Goal: Task Accomplishment & Management: Manage account settings

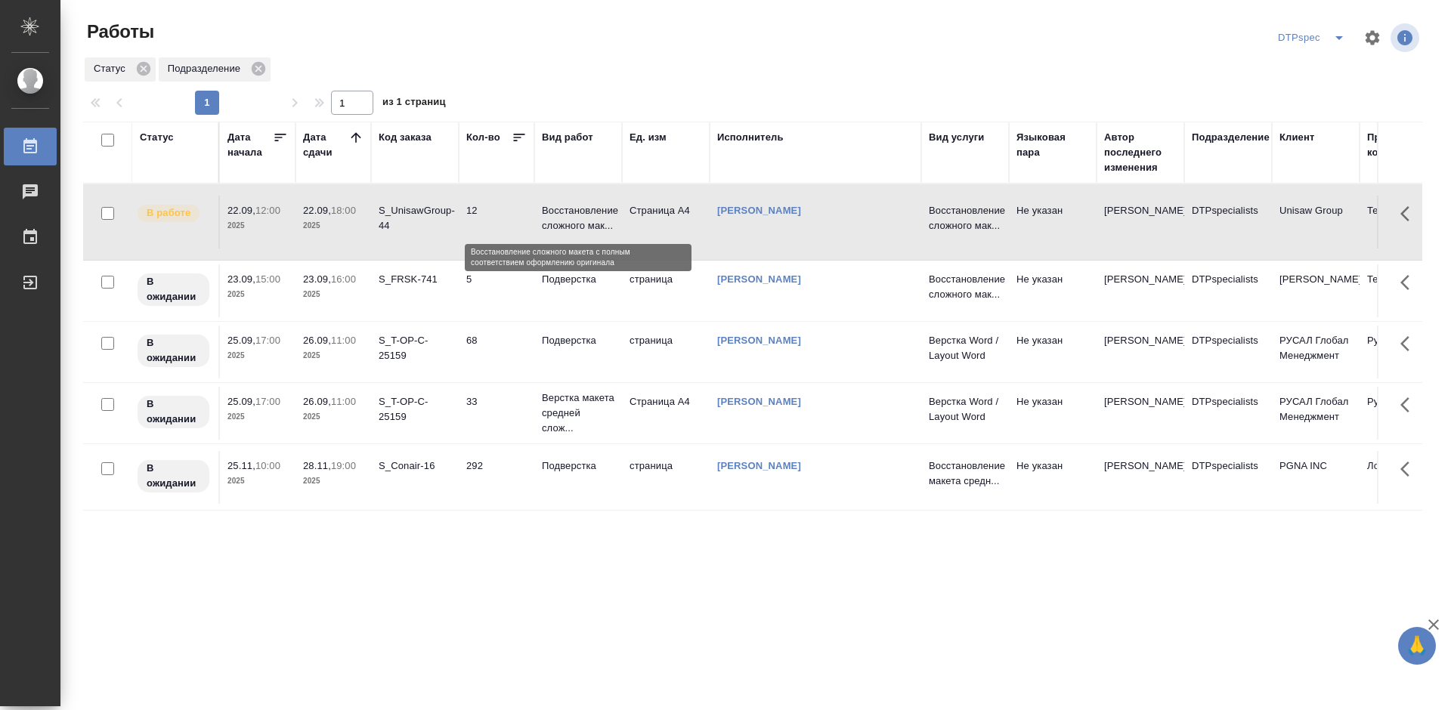
click at [548, 218] on p "Восстановление сложного мак..." at bounding box center [578, 218] width 73 height 30
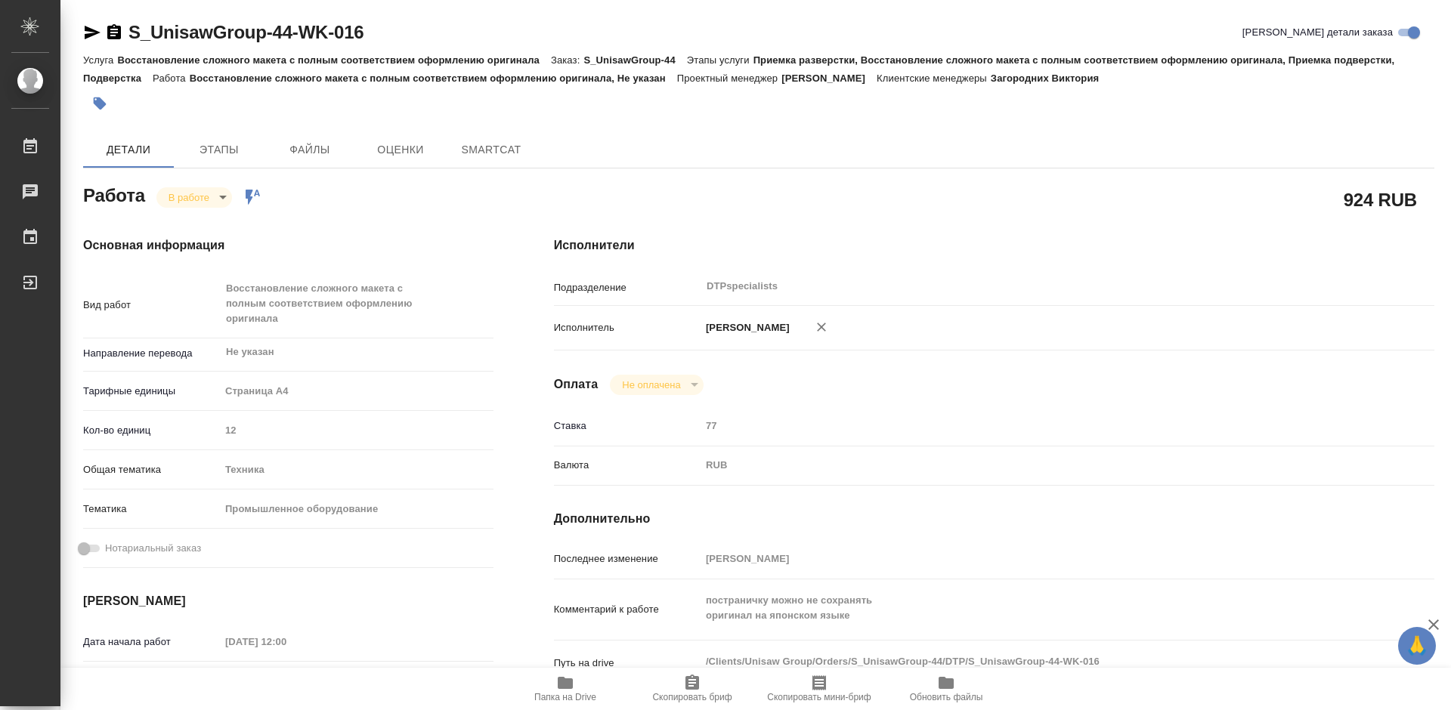
type textarea "x"
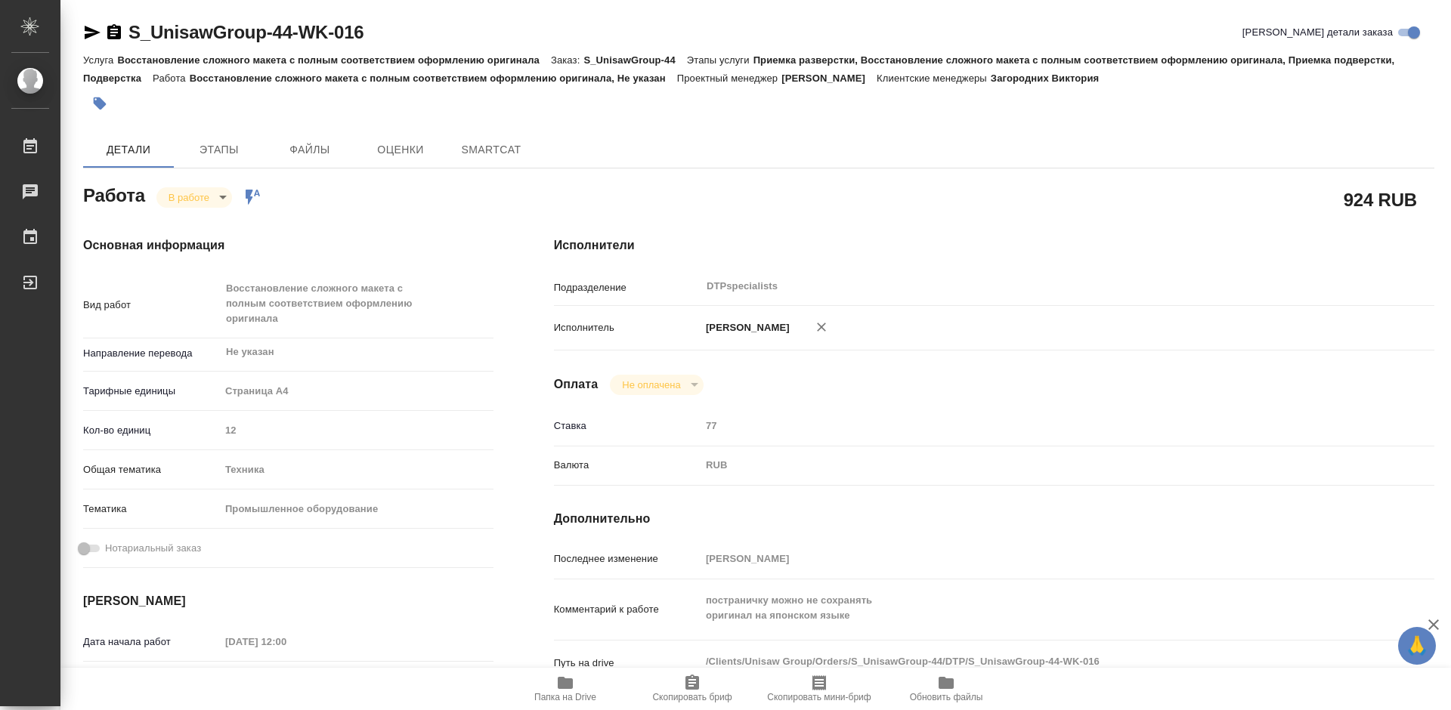
type textarea "x"
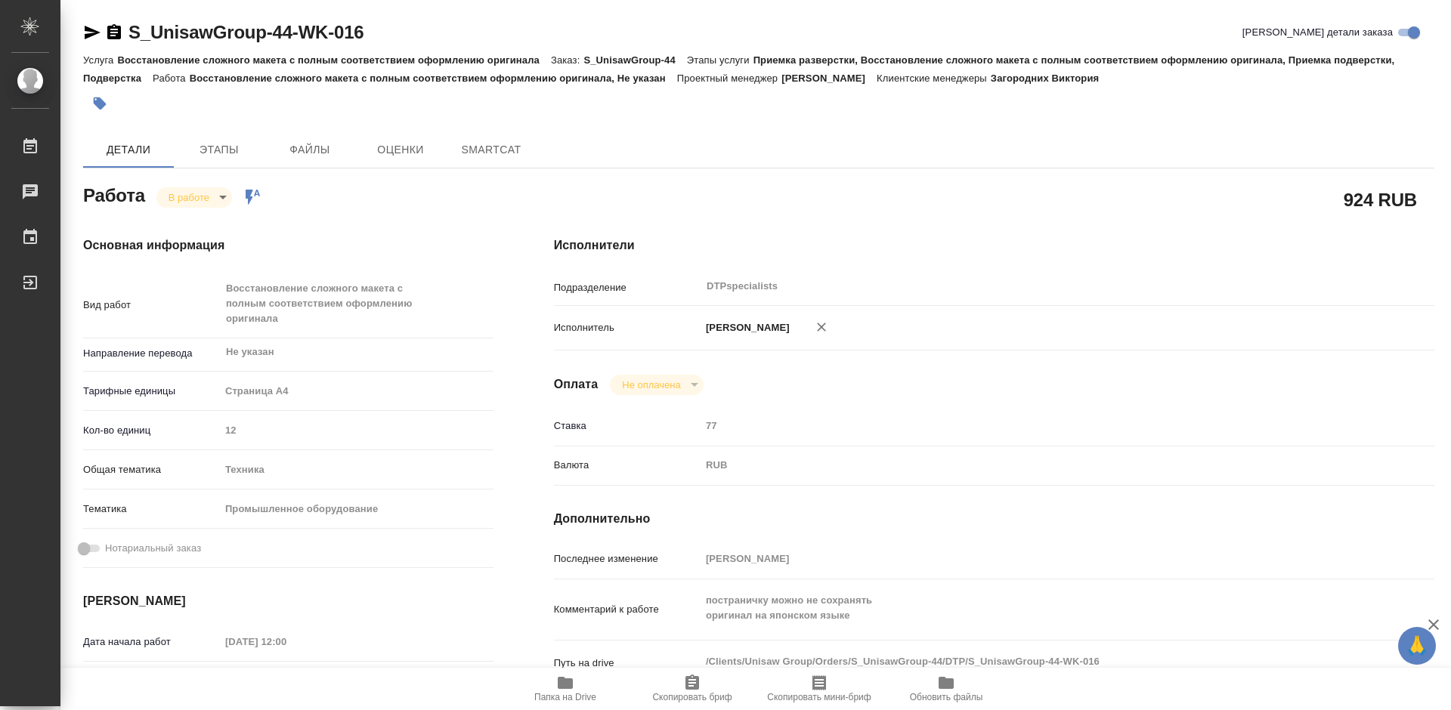
type textarea "x"
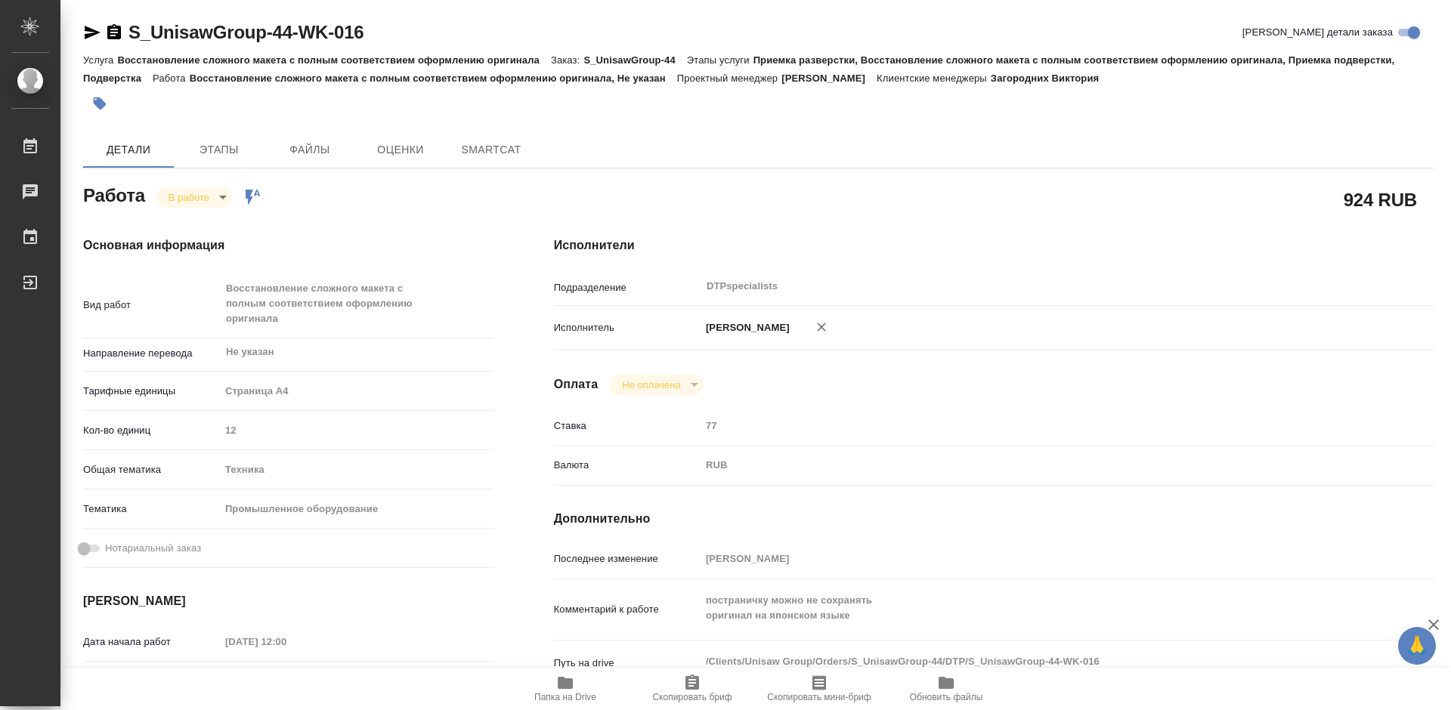
type textarea "x"
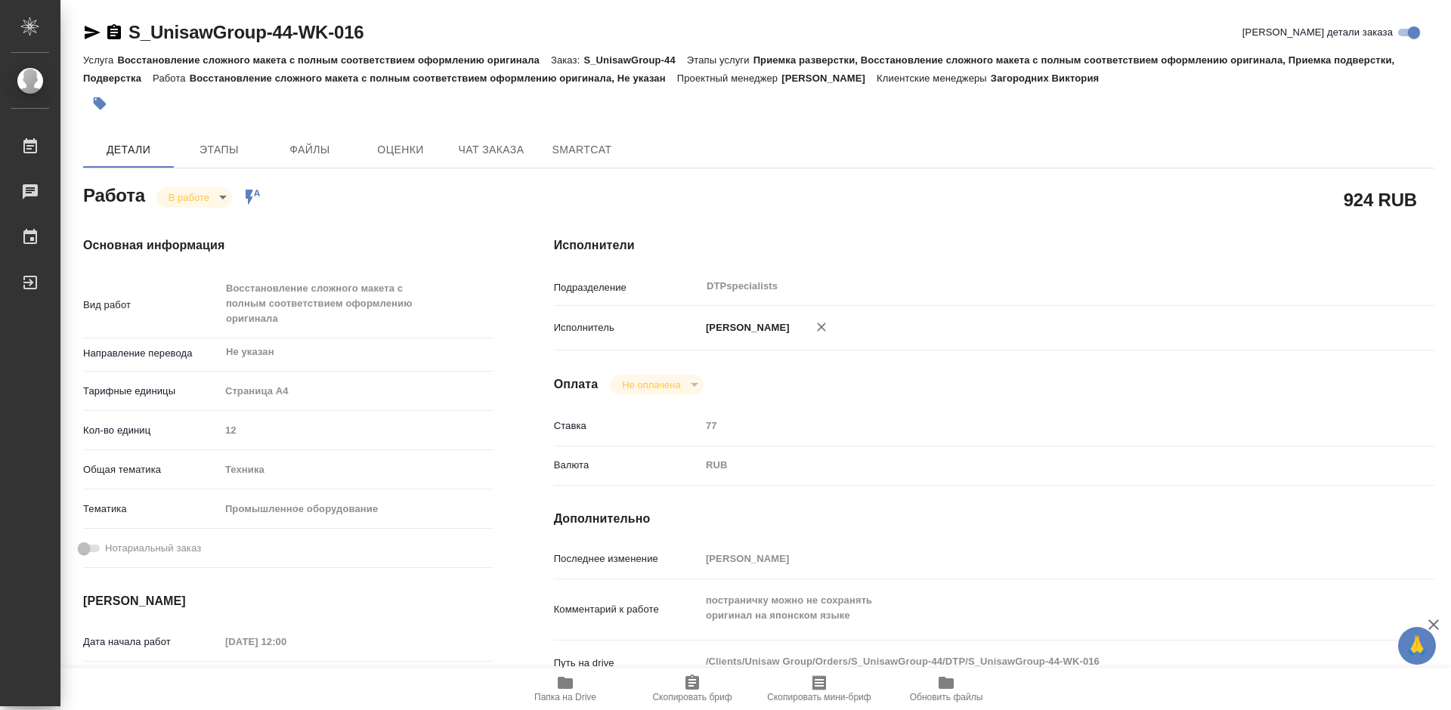
type textarea "x"
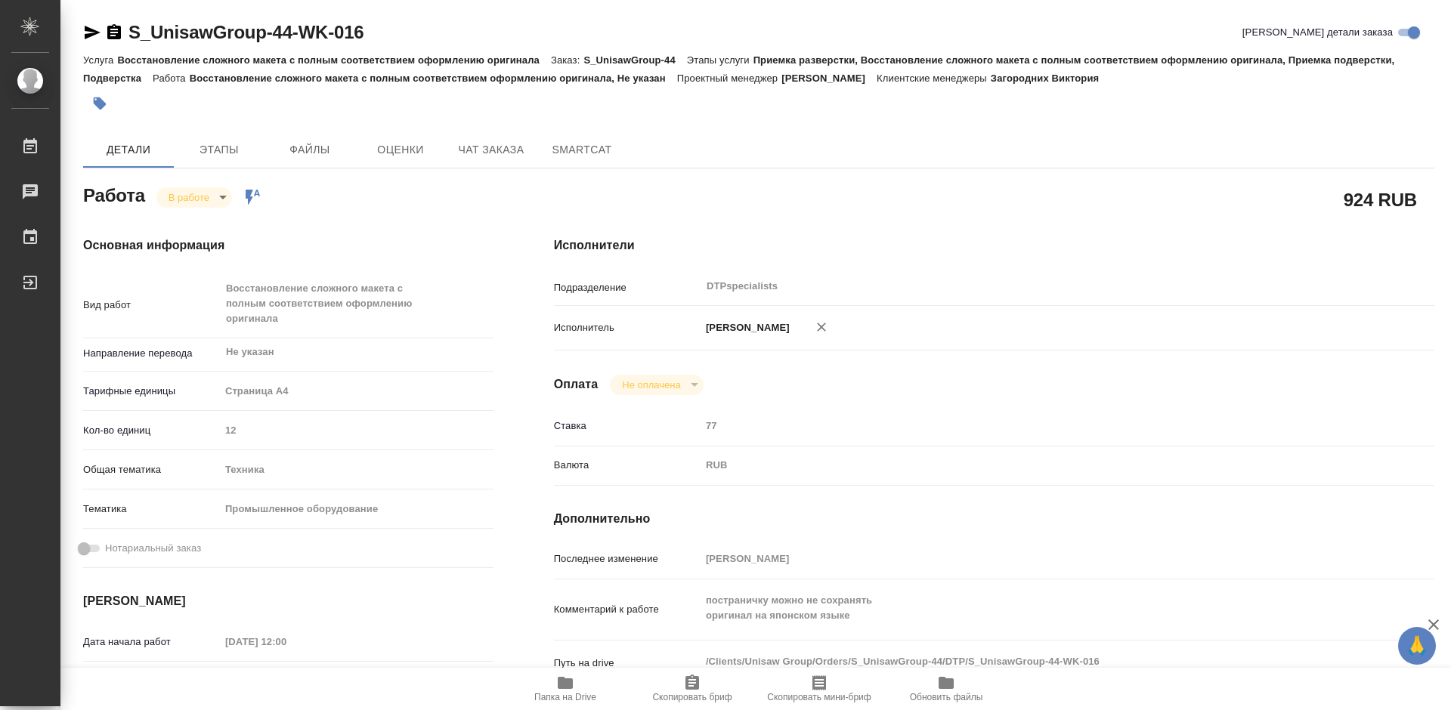
type textarea "x"
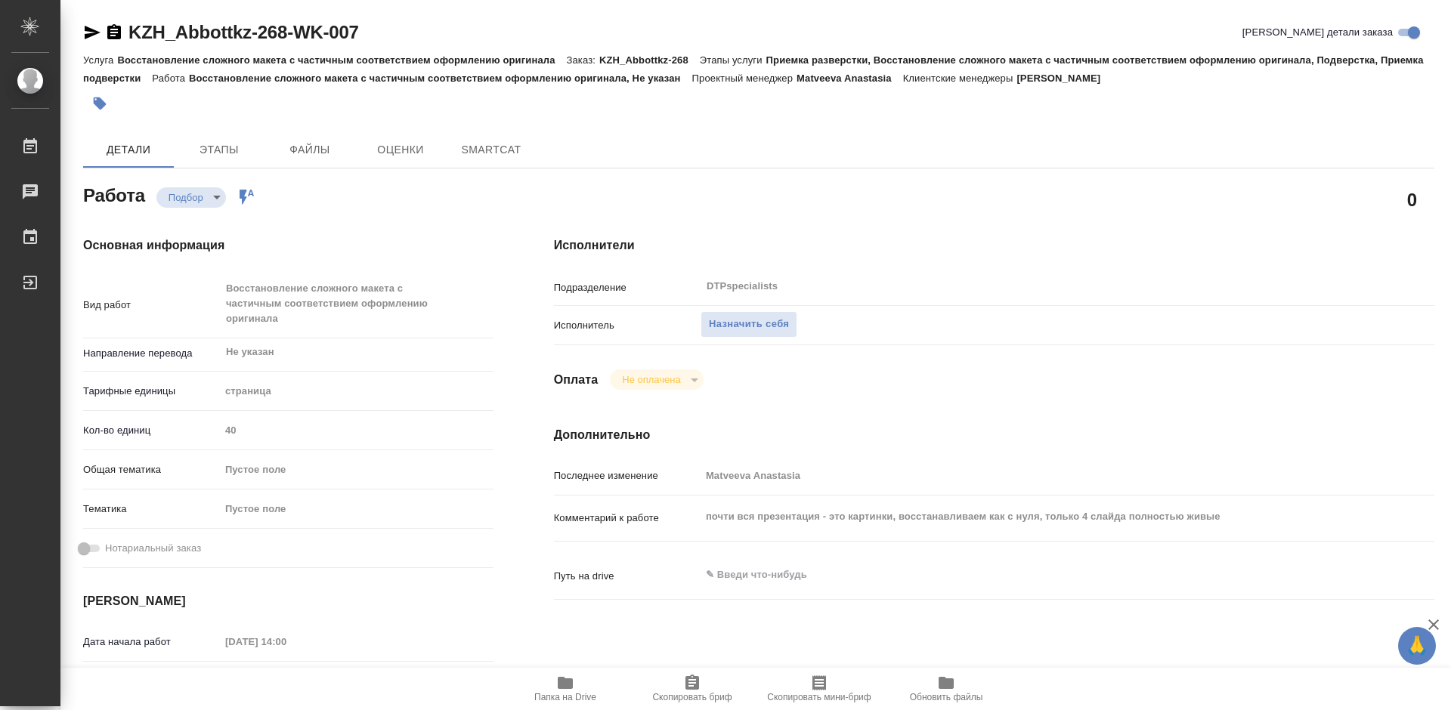
type textarea "x"
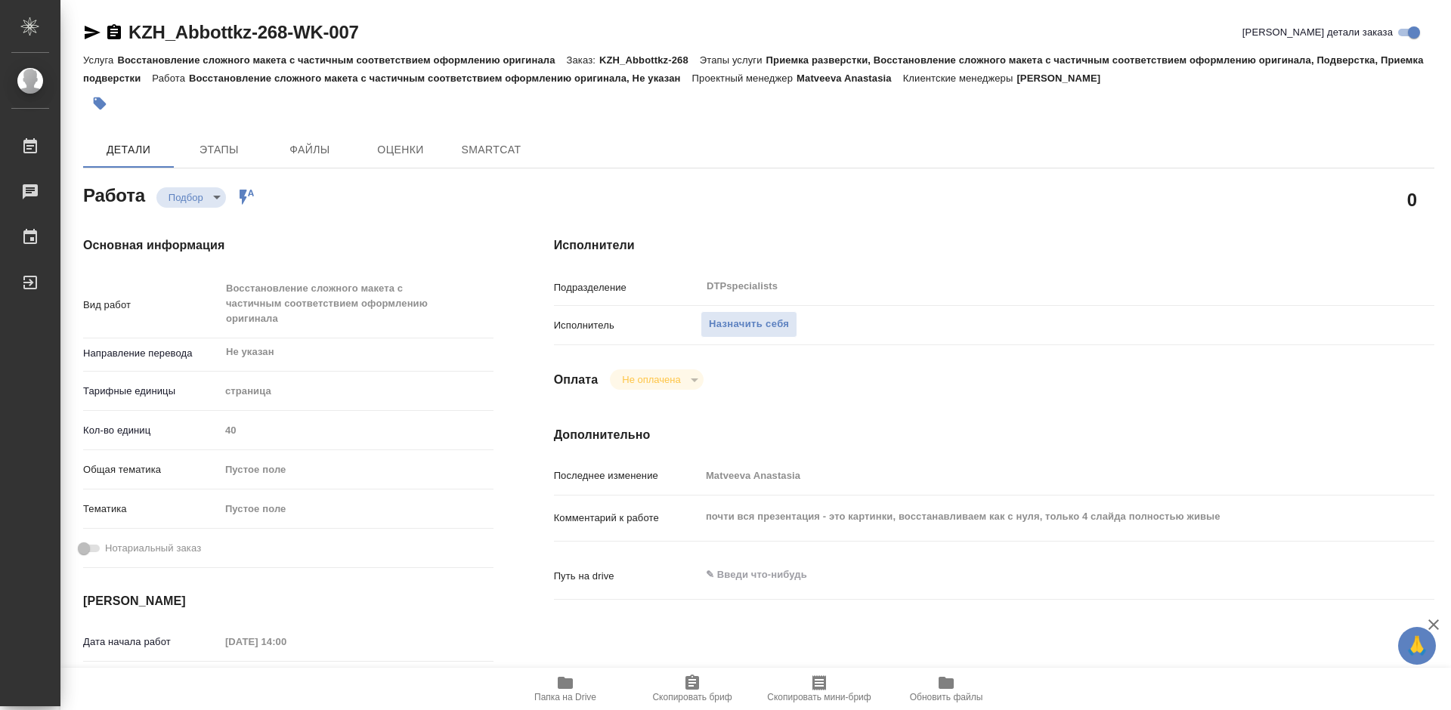
type textarea "x"
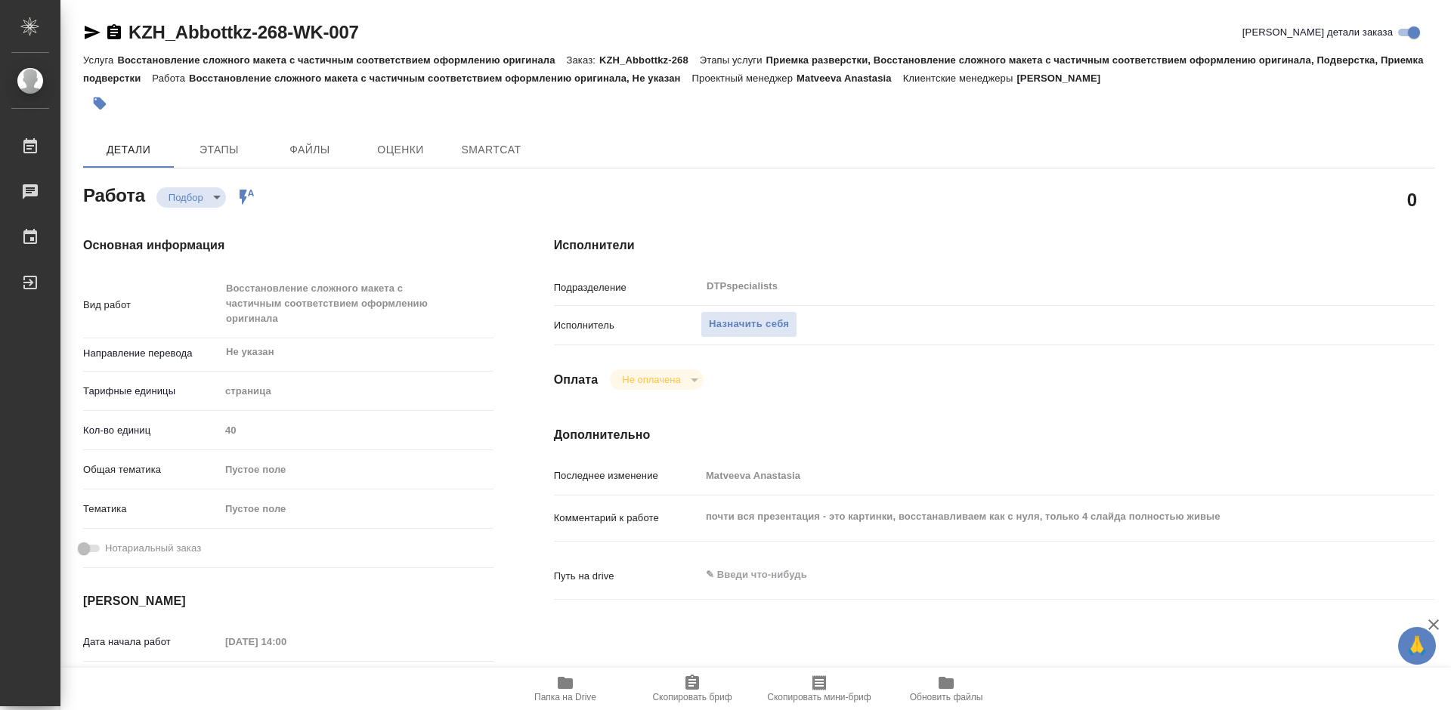
type textarea "x"
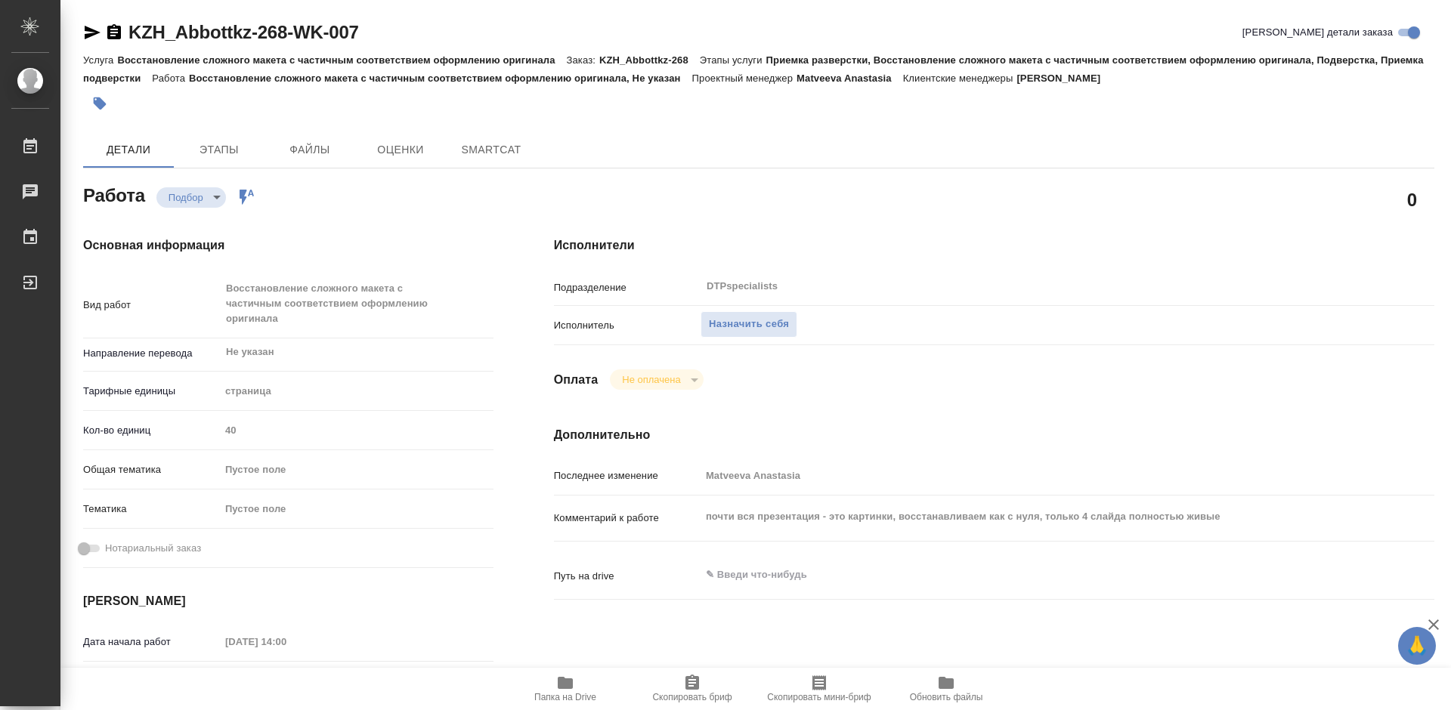
type textarea "x"
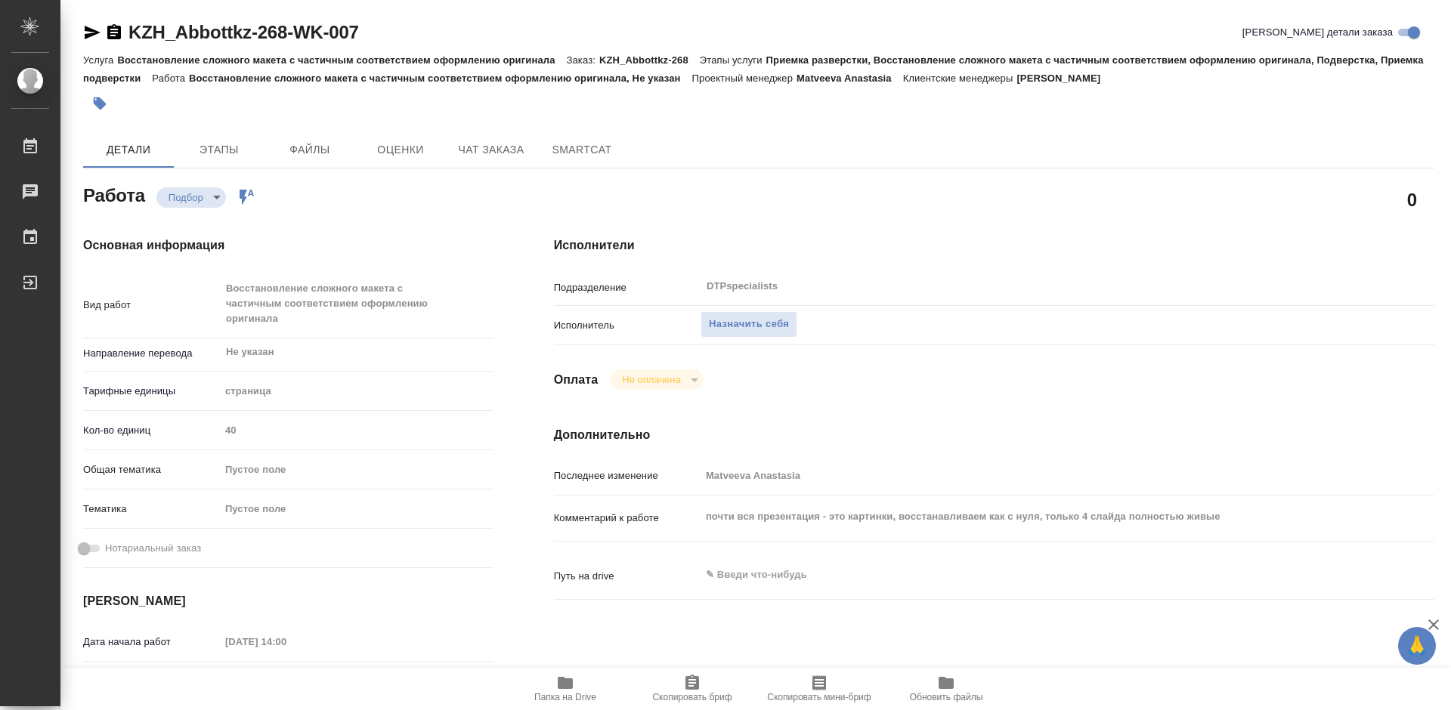
type textarea "x"
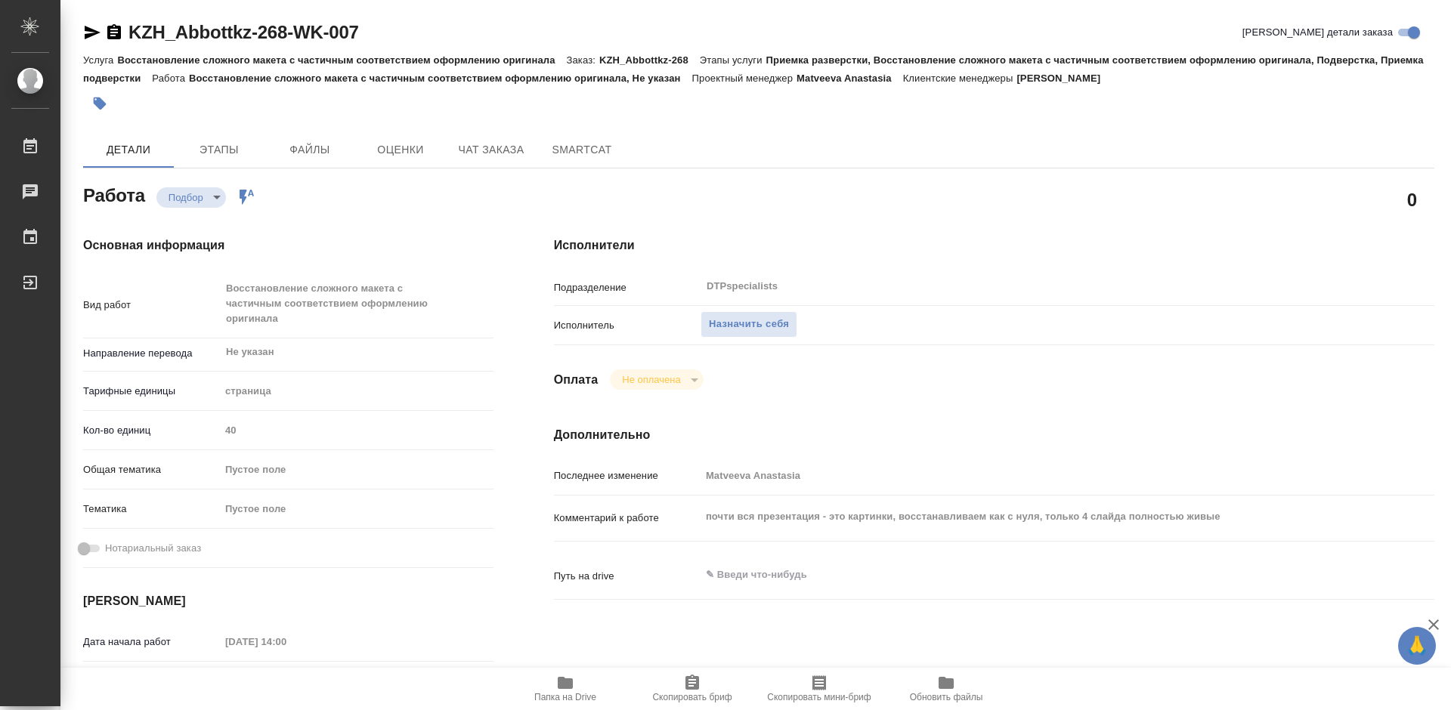
type textarea "x"
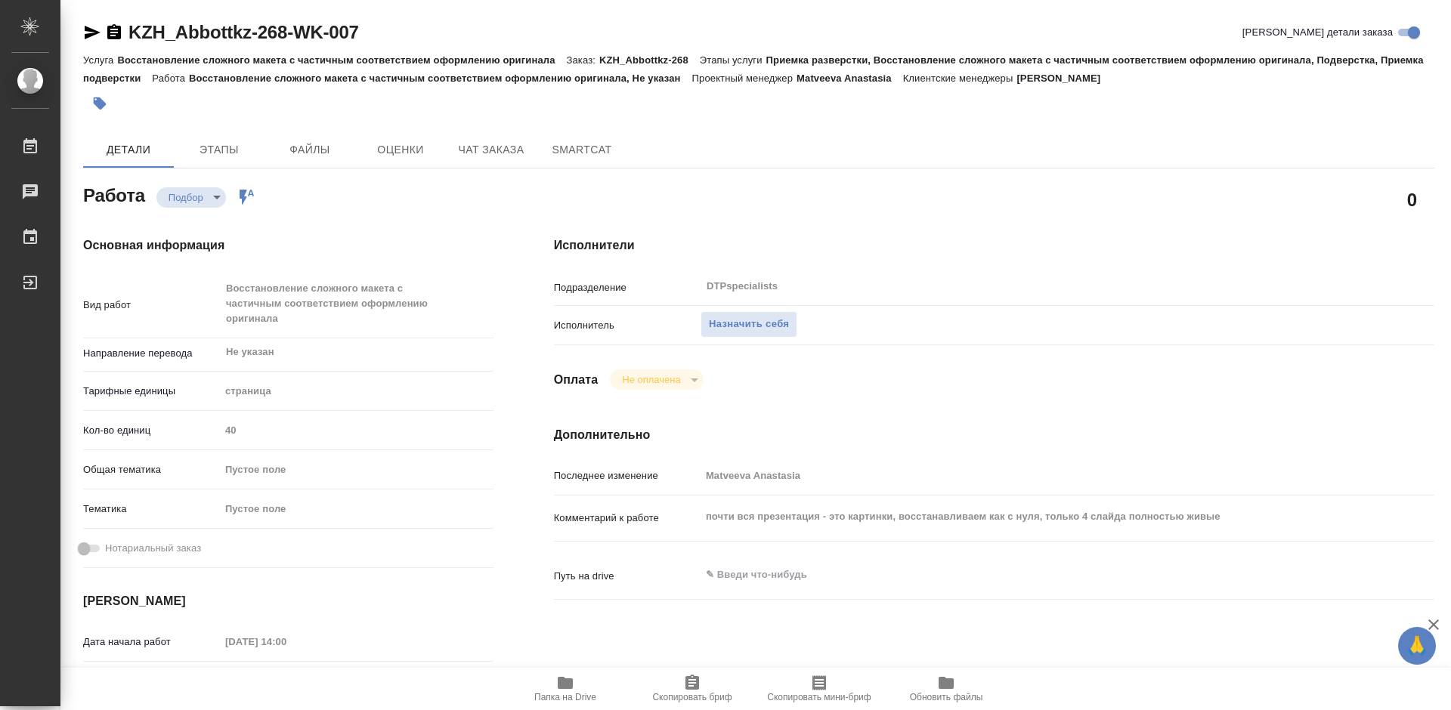
click at [565, 691] on icon "button" at bounding box center [565, 683] width 18 height 18
type textarea "x"
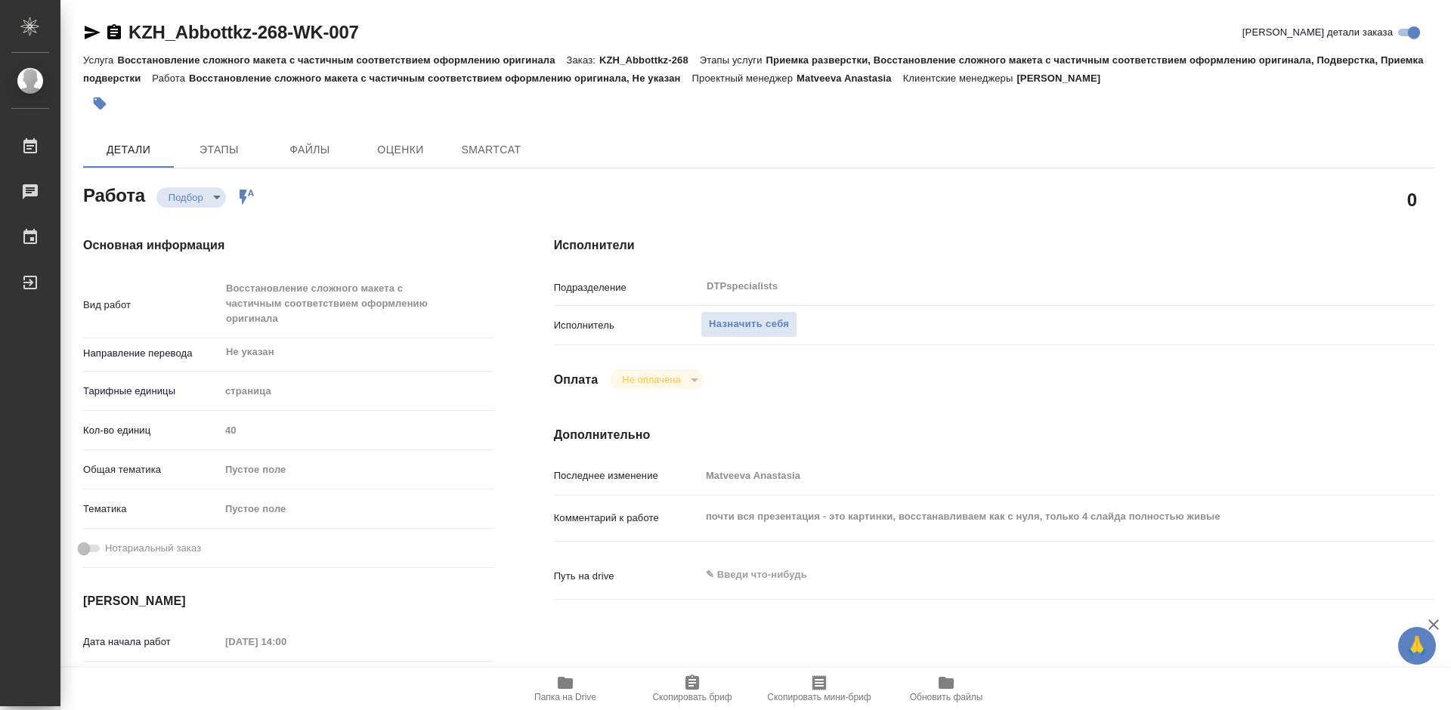
type textarea "x"
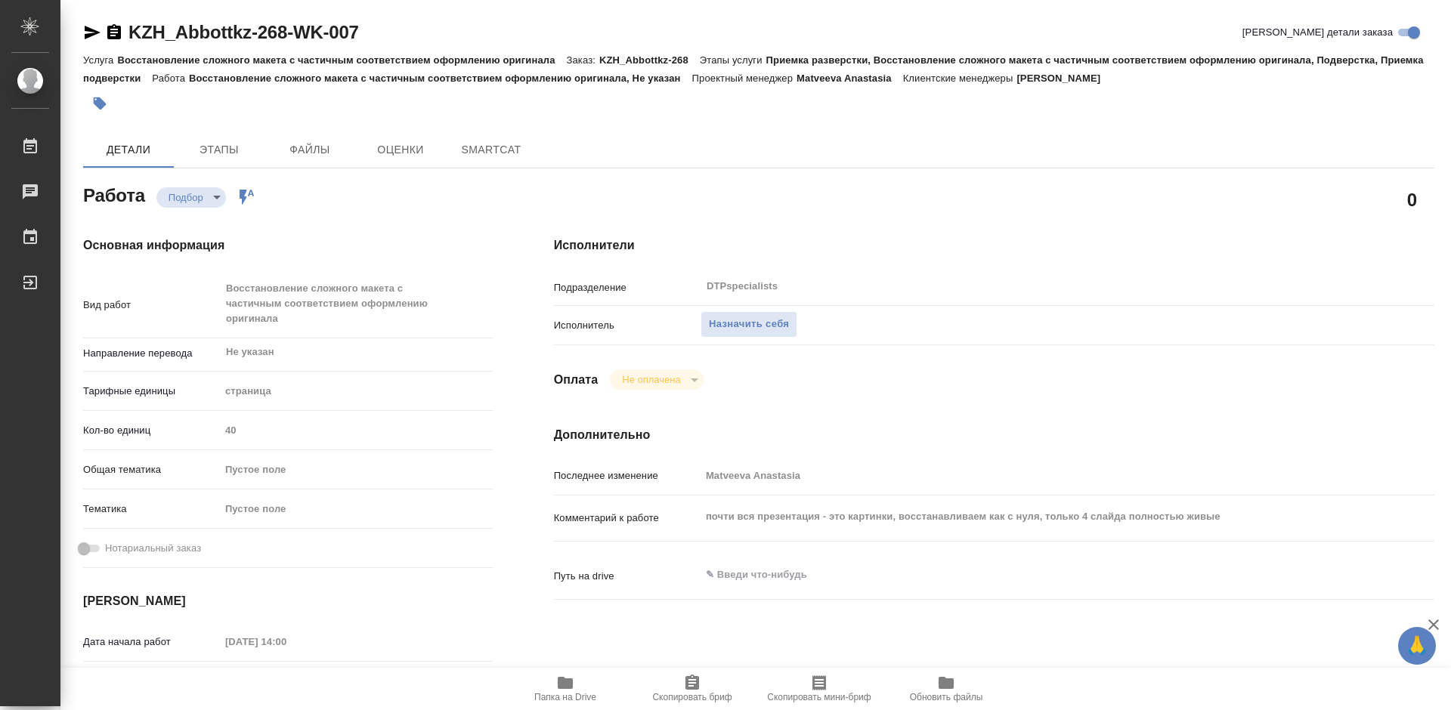
type textarea "x"
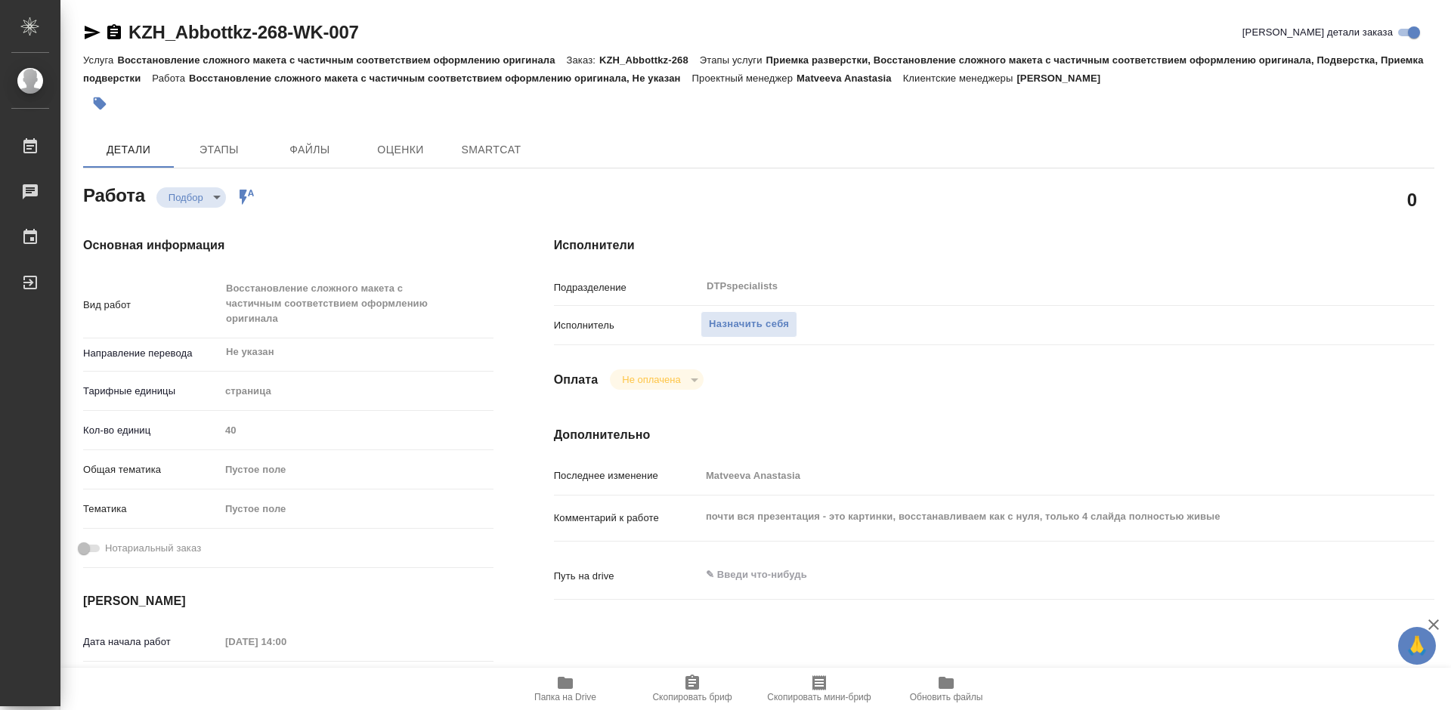
type textarea "x"
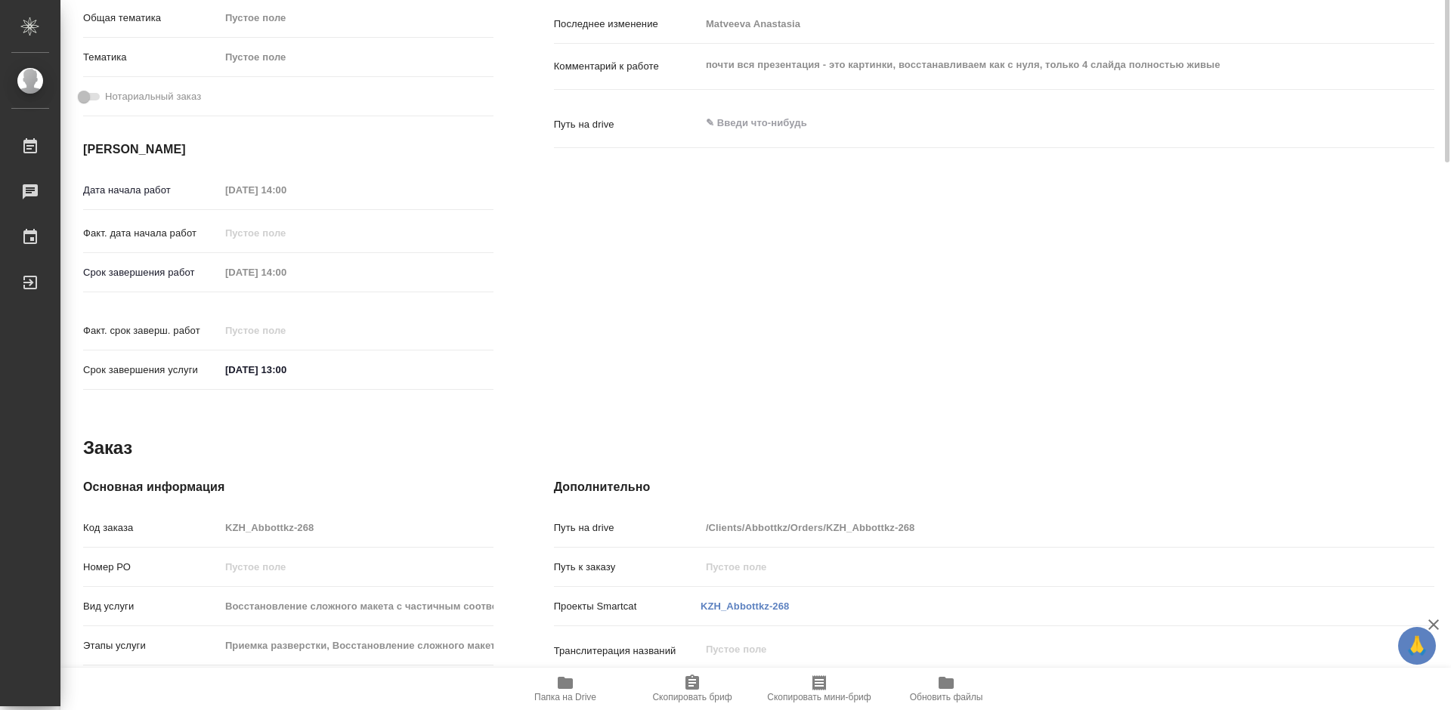
type textarea "x"
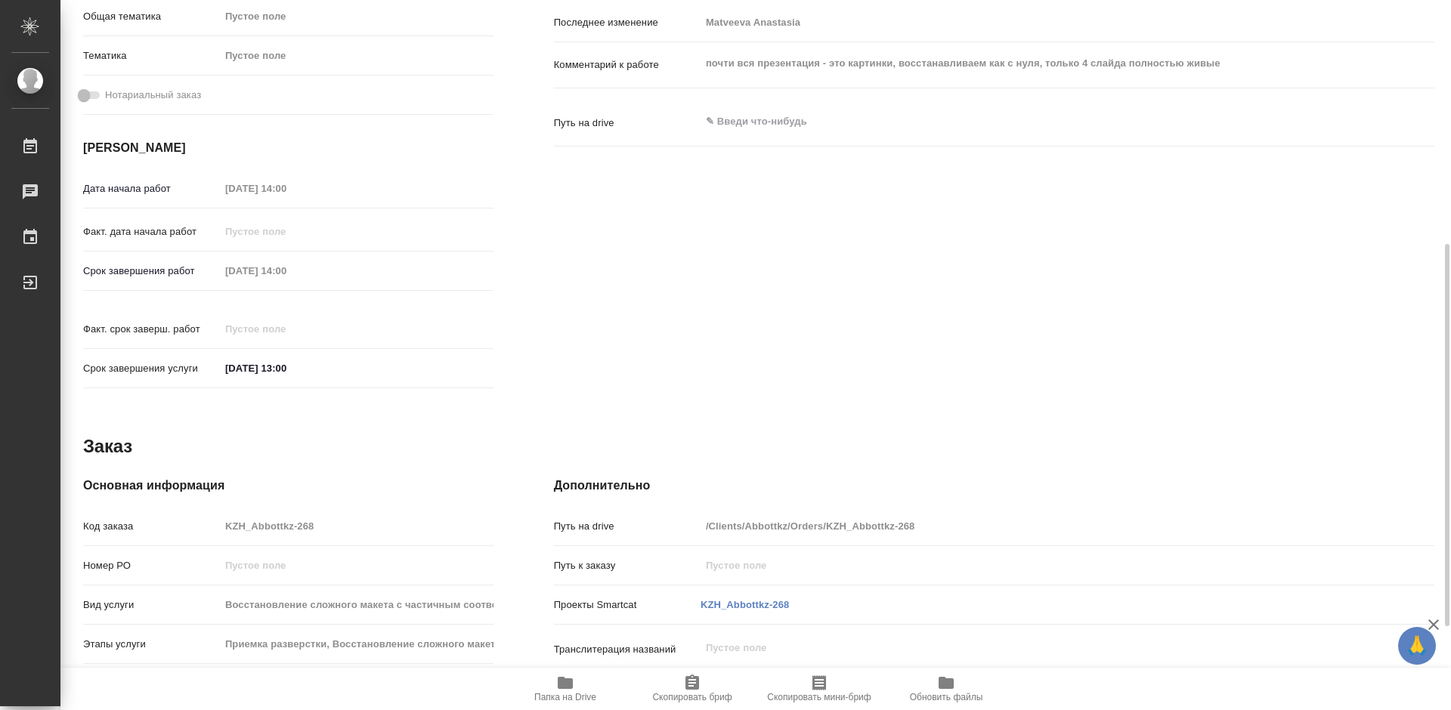
scroll to position [609, 0]
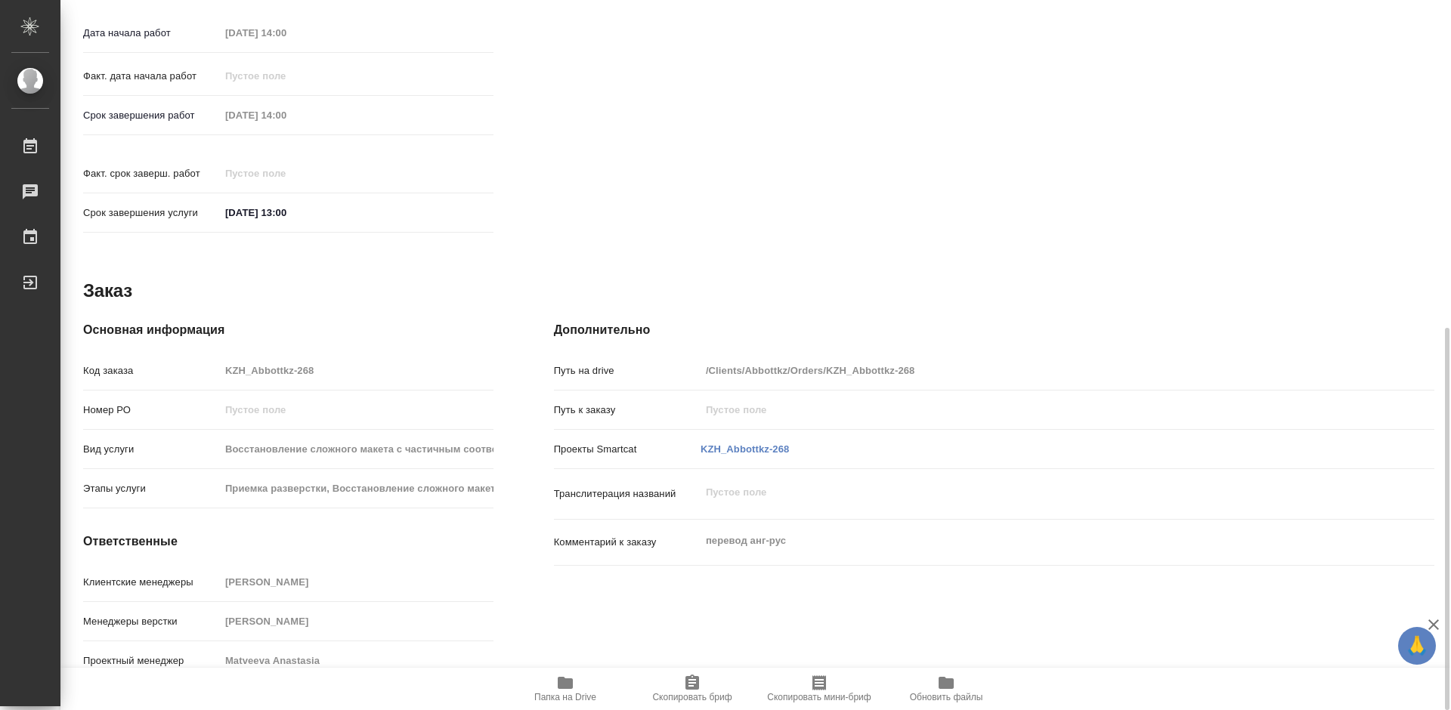
type textarea "x"
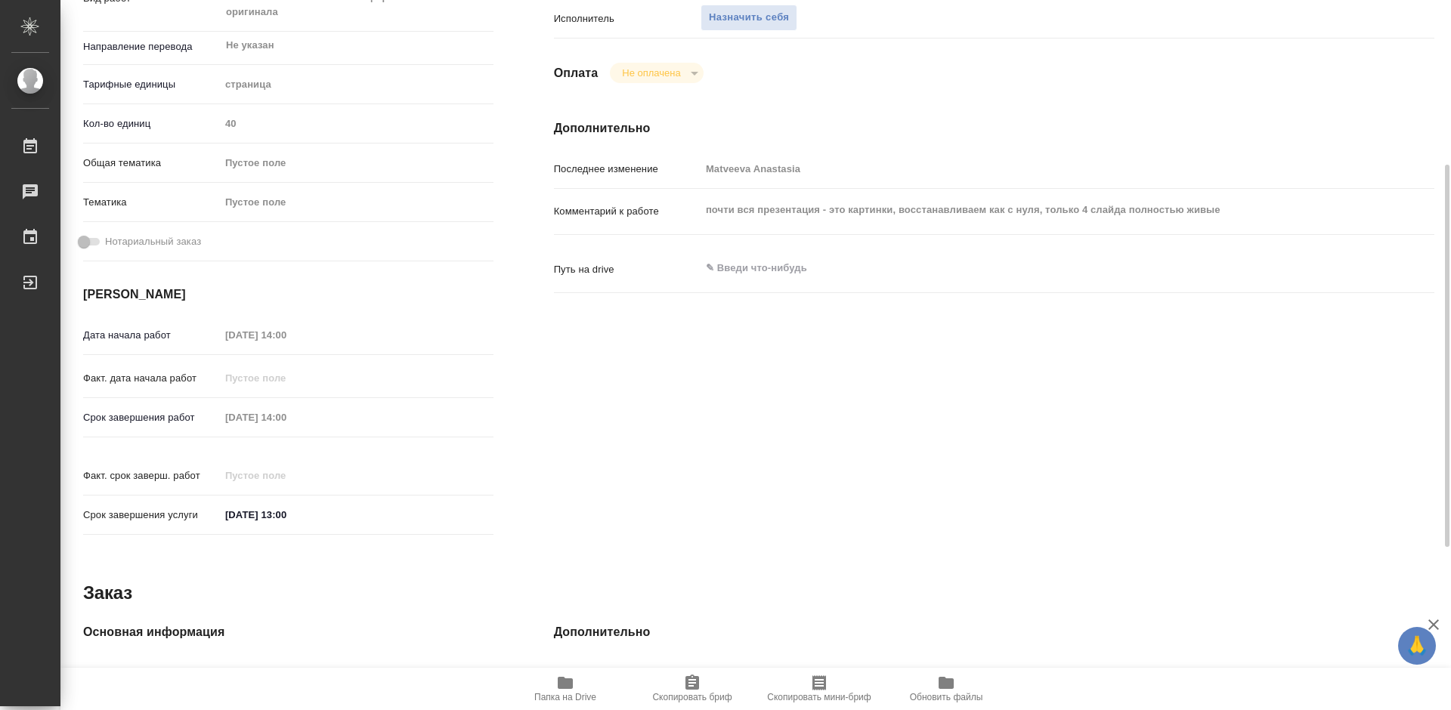
type textarea "x"
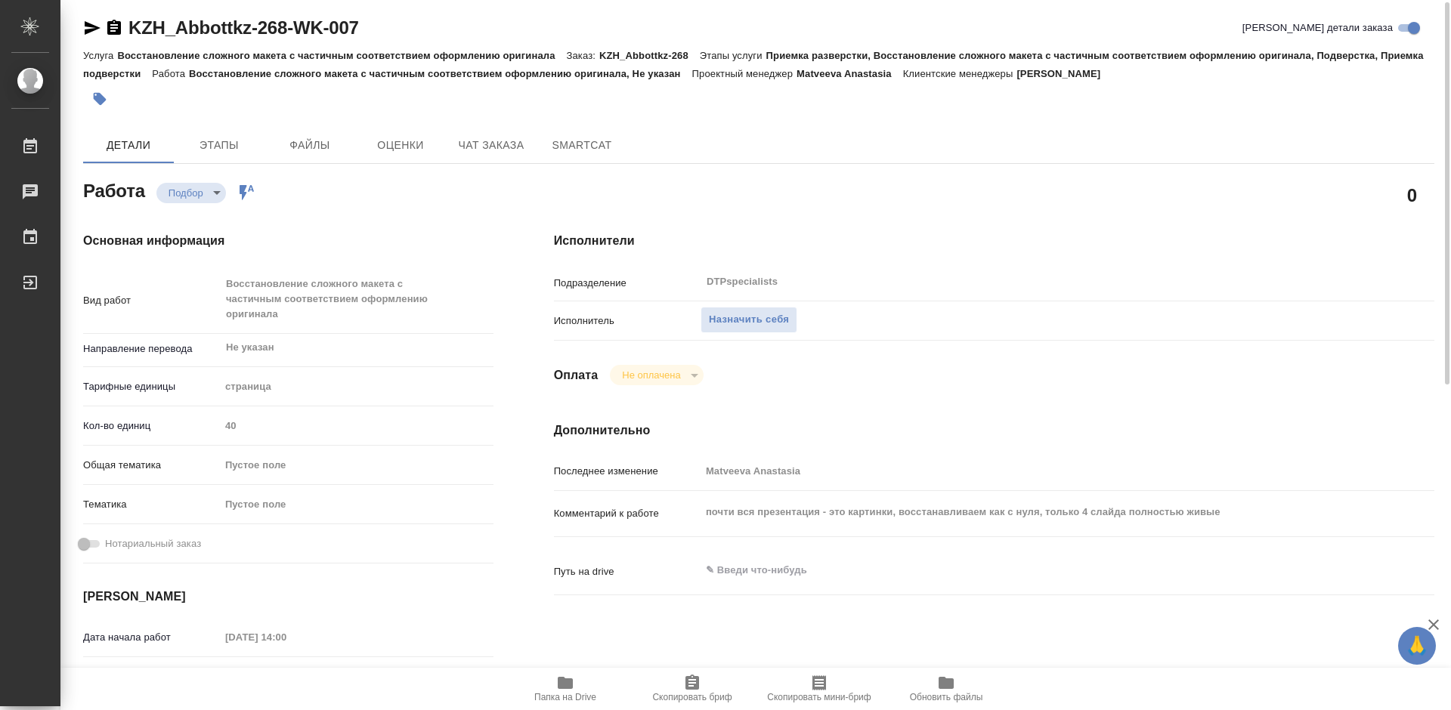
scroll to position [0, 0]
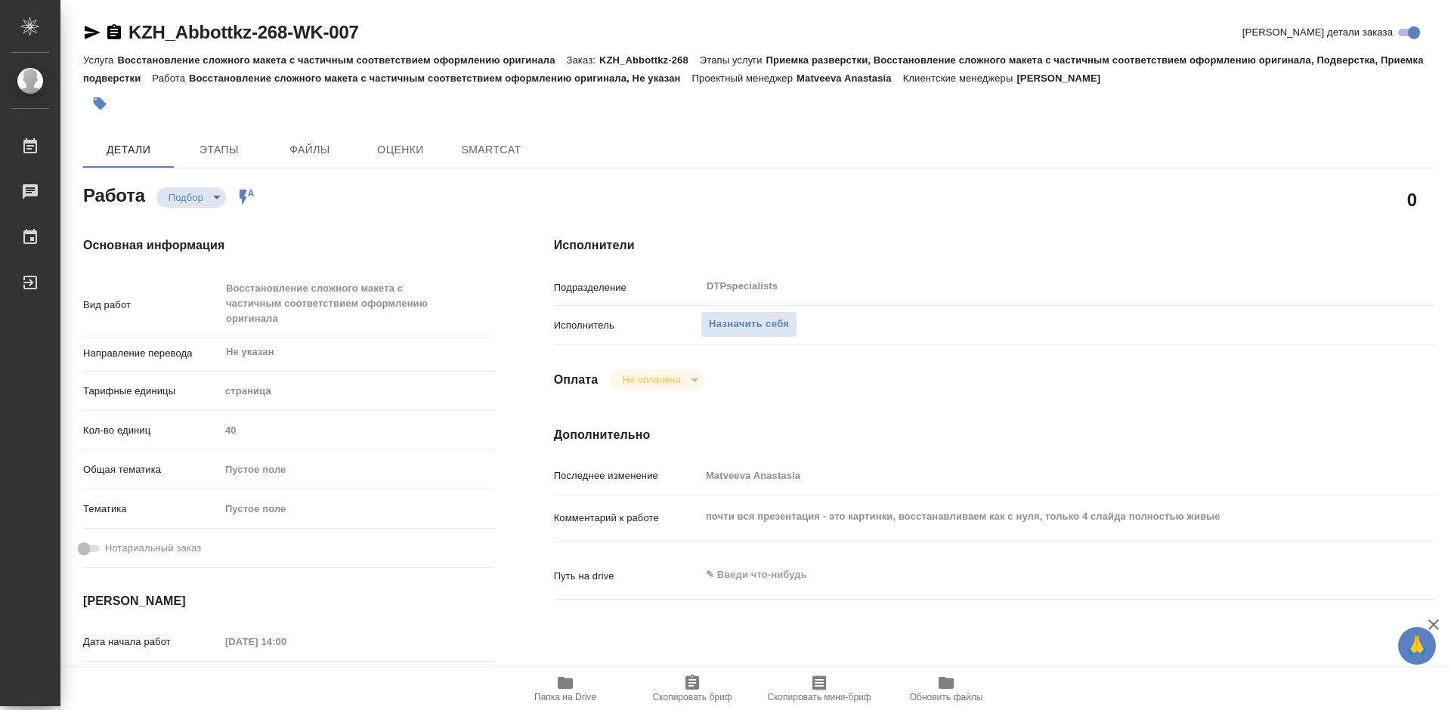
type textarea "x"
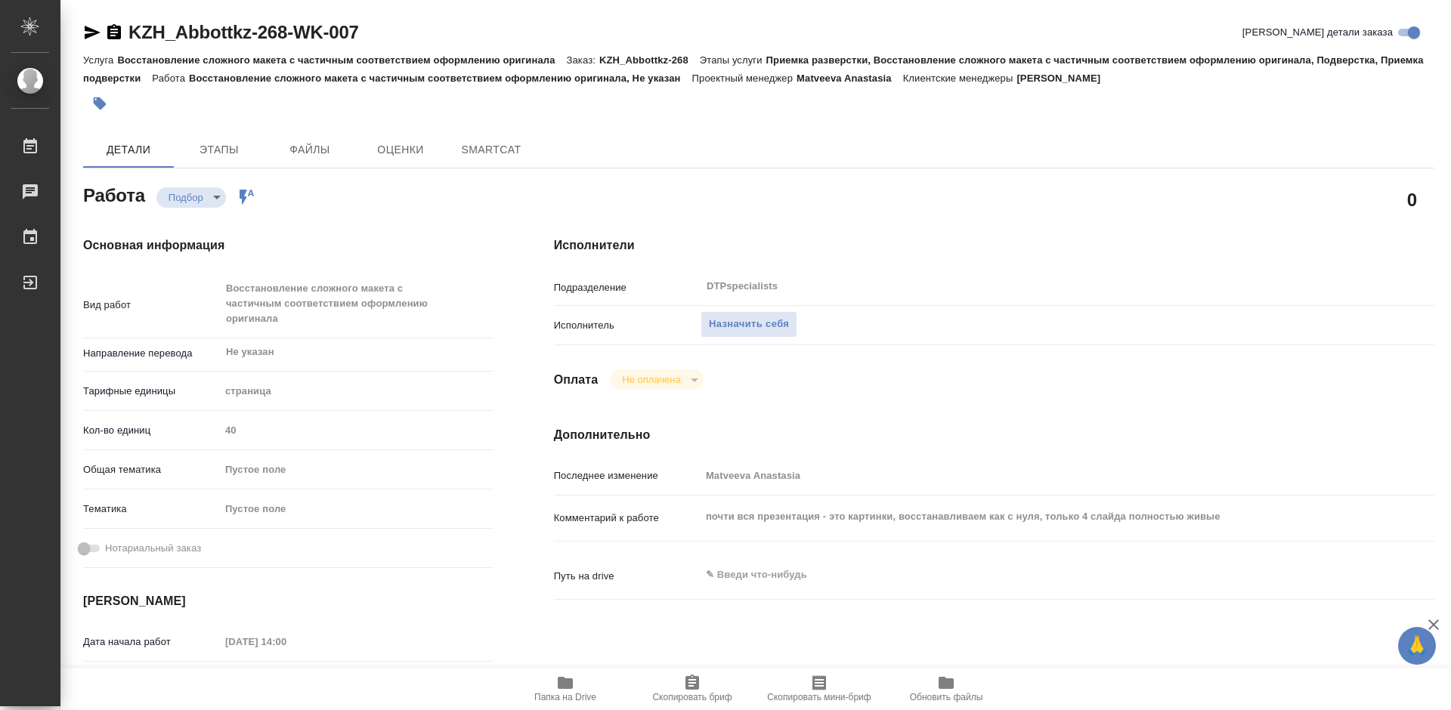
type textarea "x"
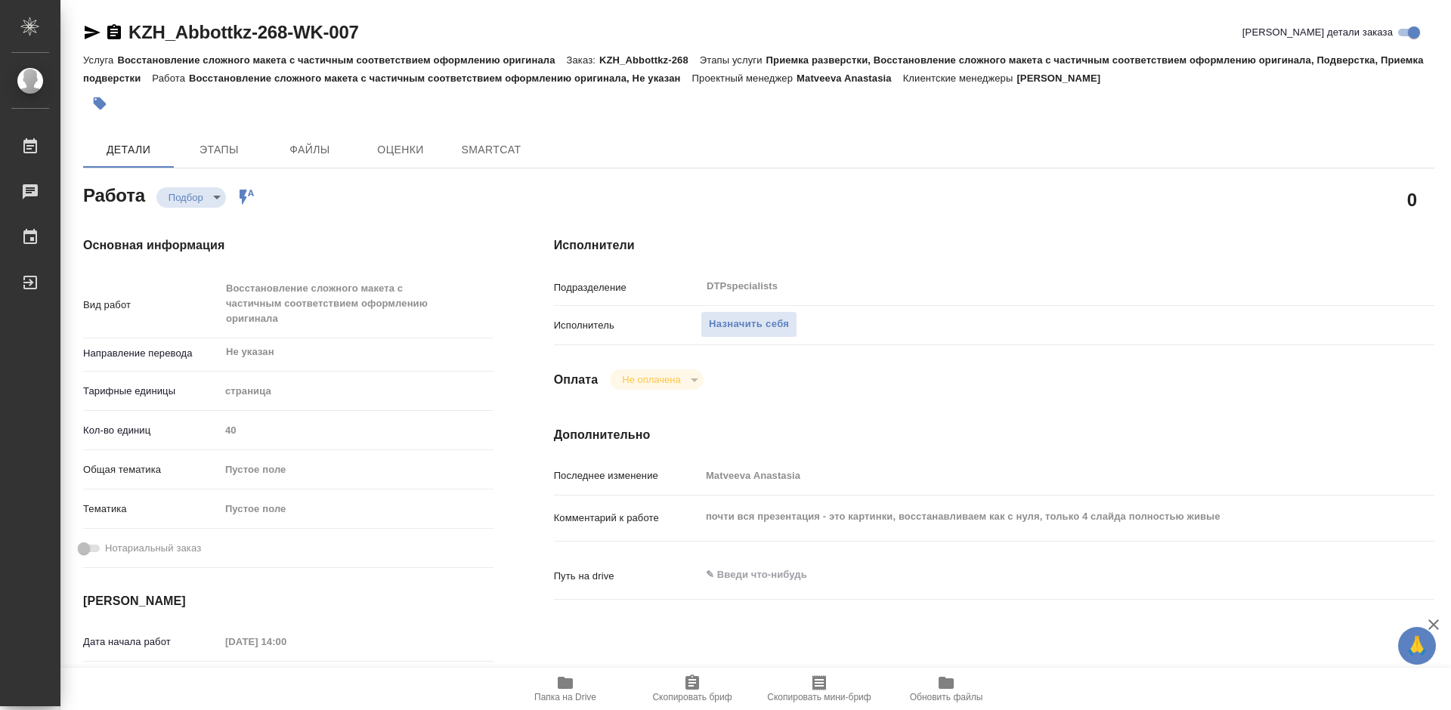
type textarea "x"
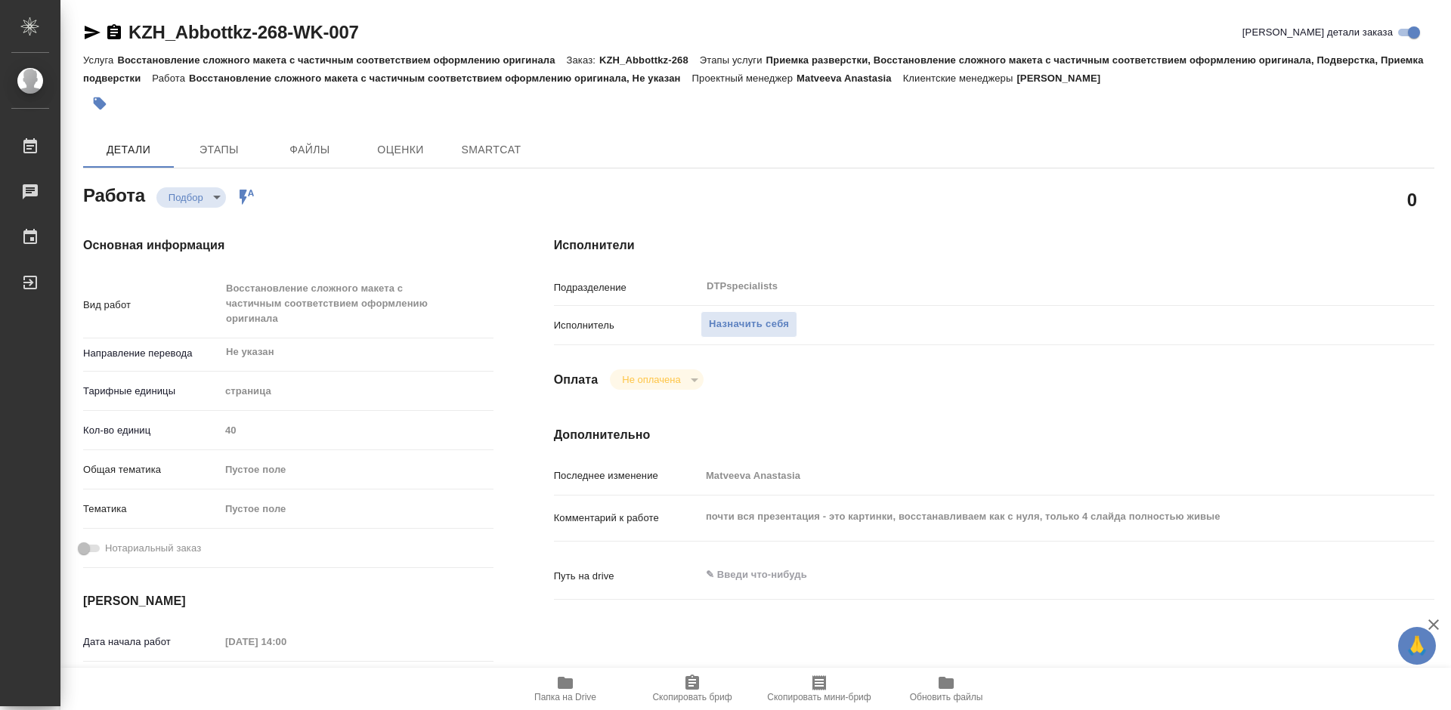
type textarea "x"
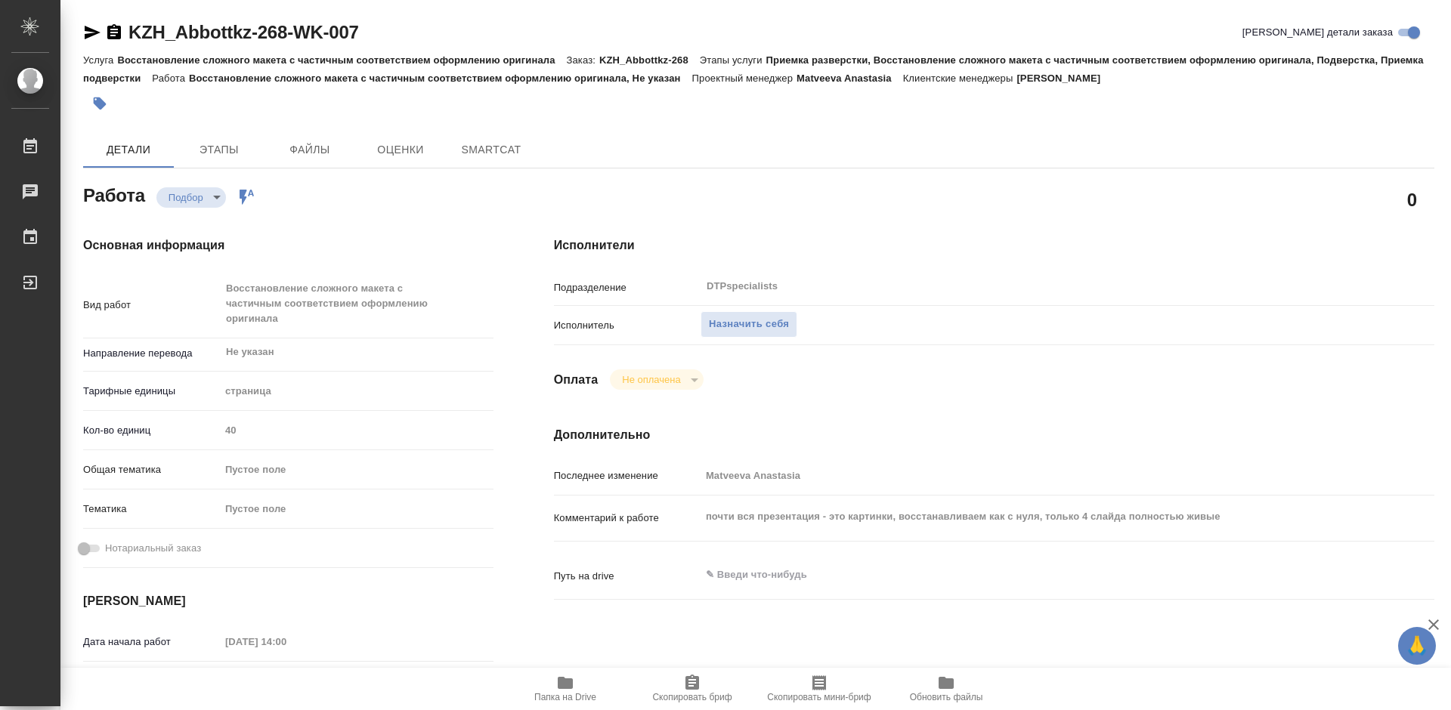
type textarea "x"
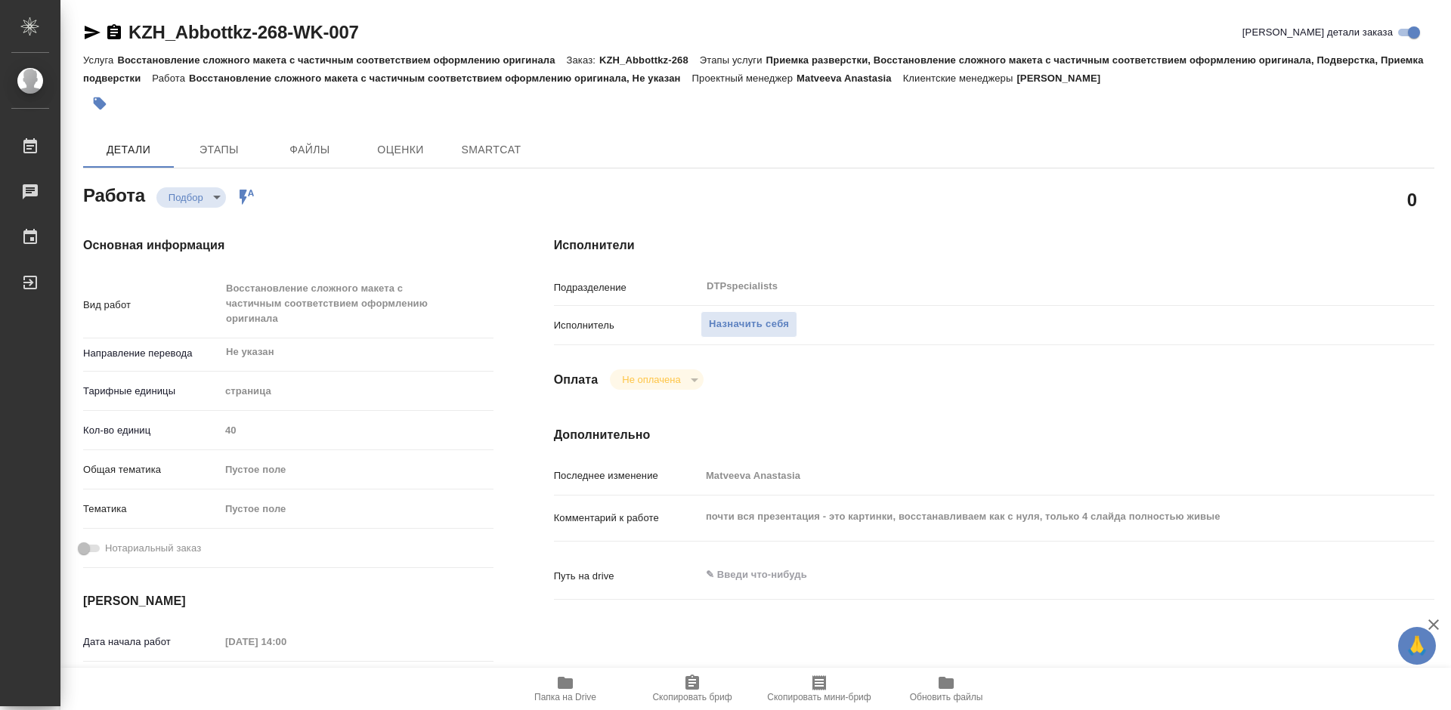
type textarea "x"
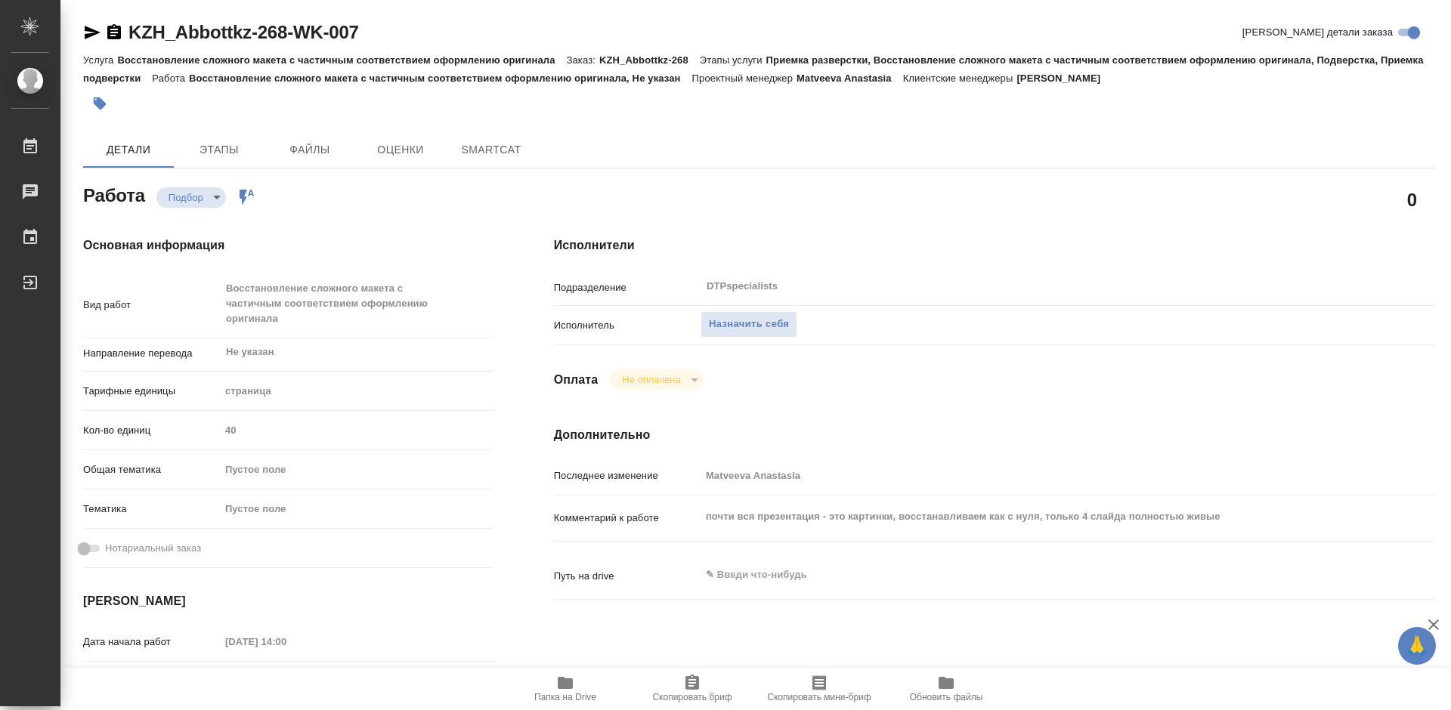
type textarea "x"
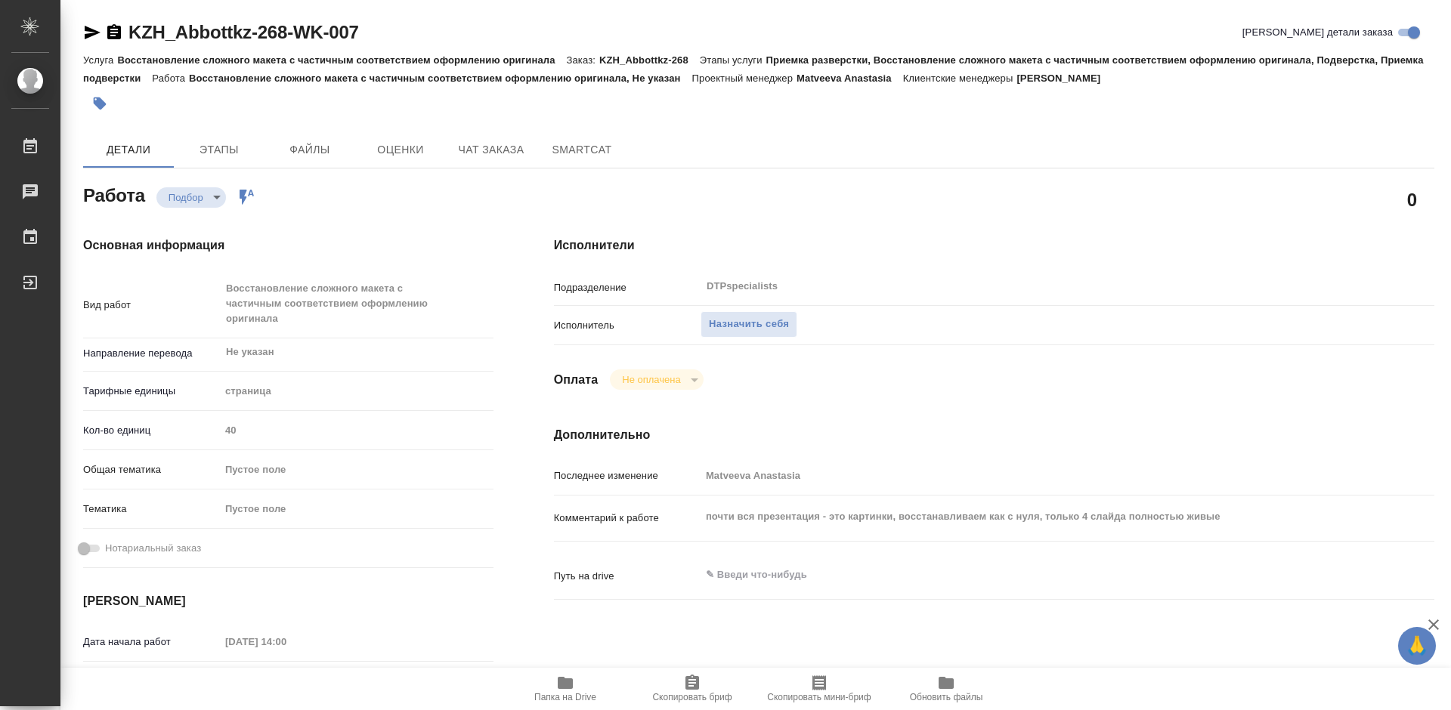
type textarea "x"
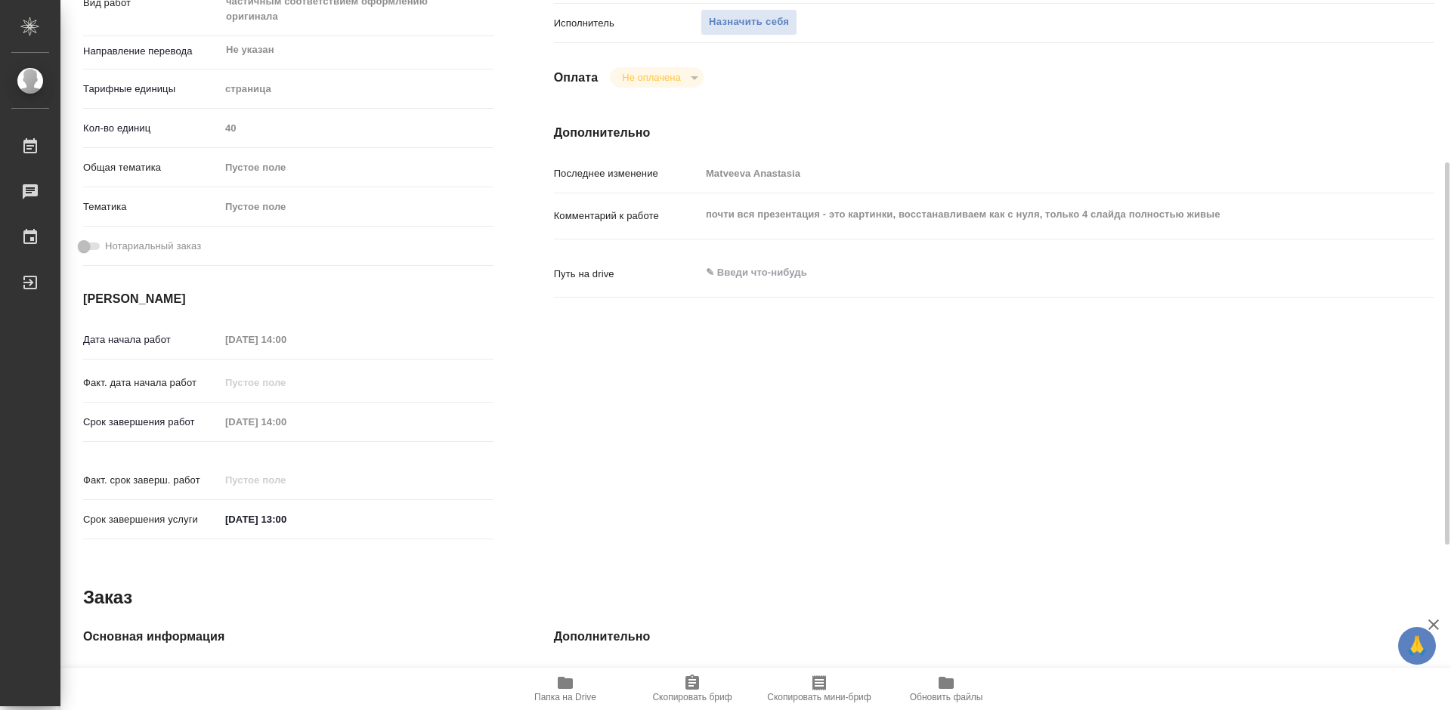
type textarea "x"
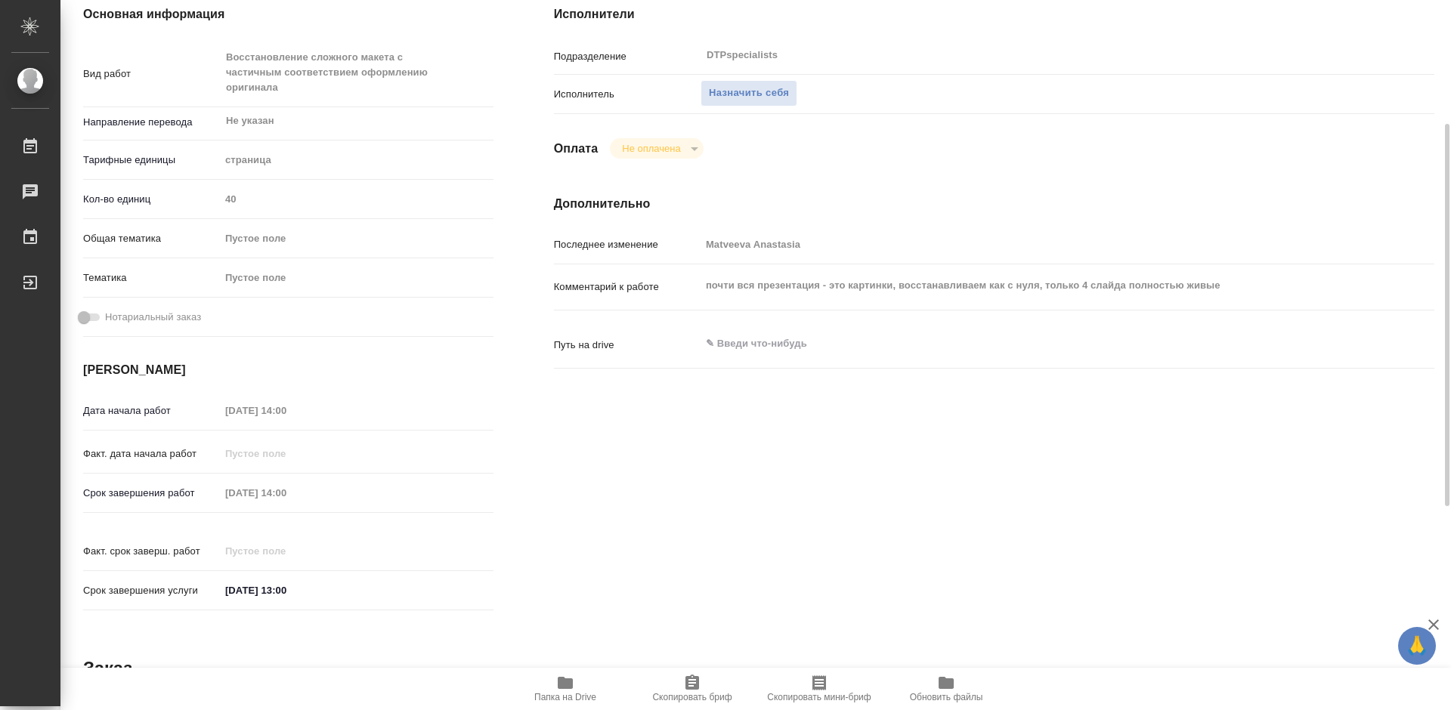
scroll to position [5, 0]
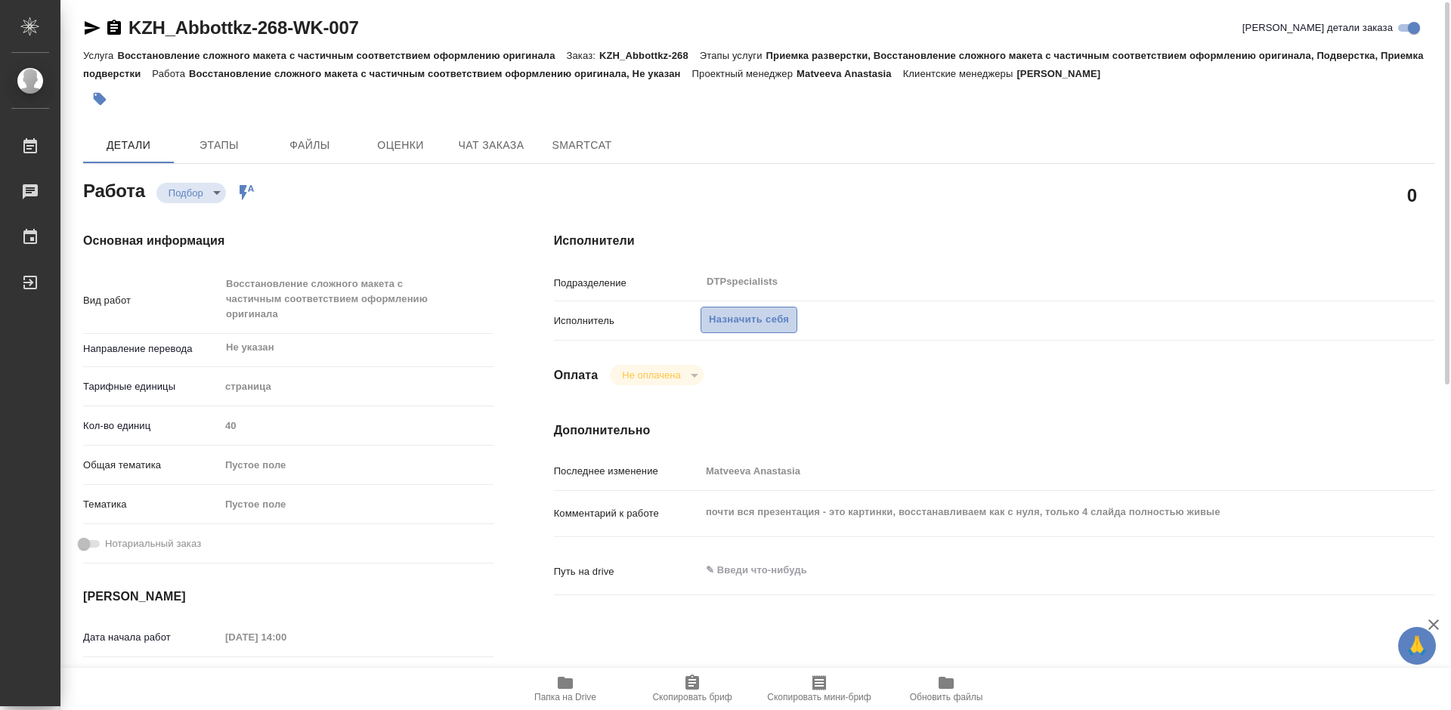
click at [760, 316] on span "Назначить себя" at bounding box center [749, 319] width 80 height 17
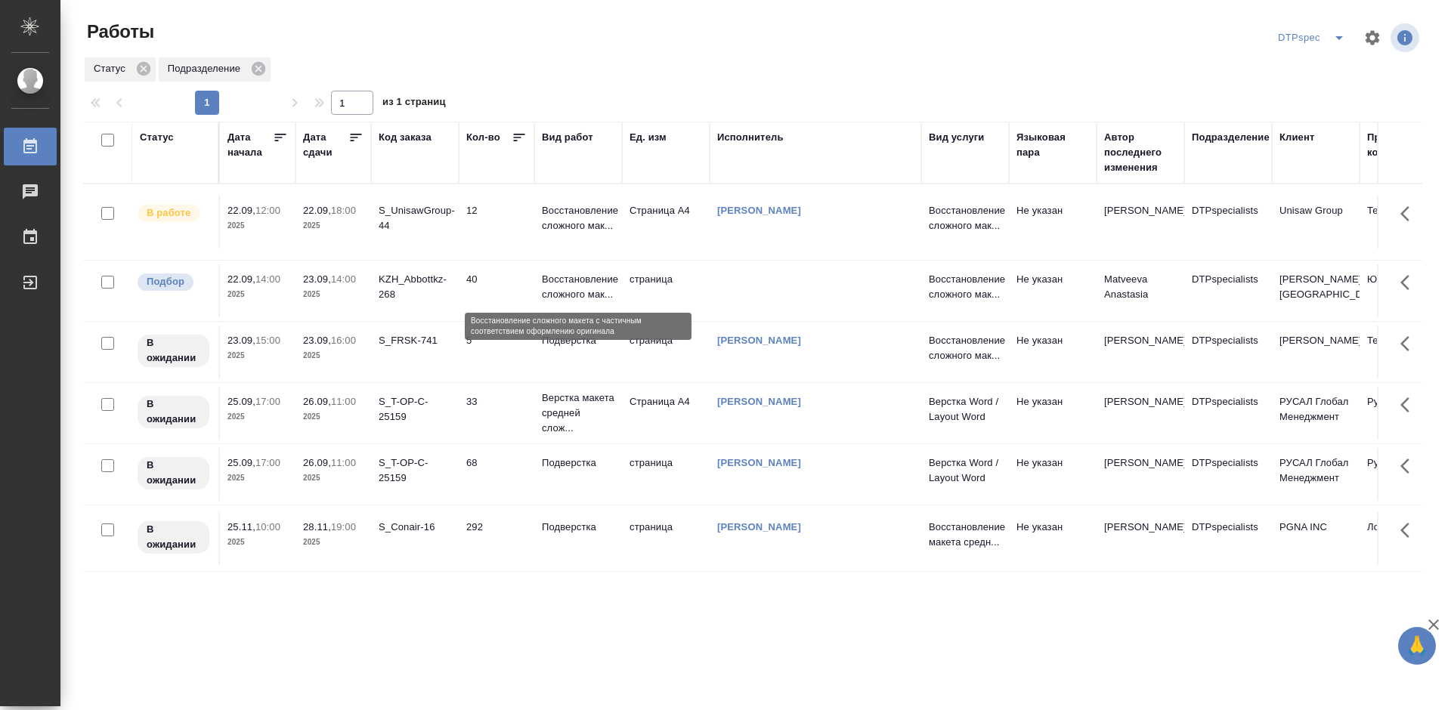
click at [561, 280] on p "Восстановление сложного мак..." at bounding box center [578, 287] width 73 height 30
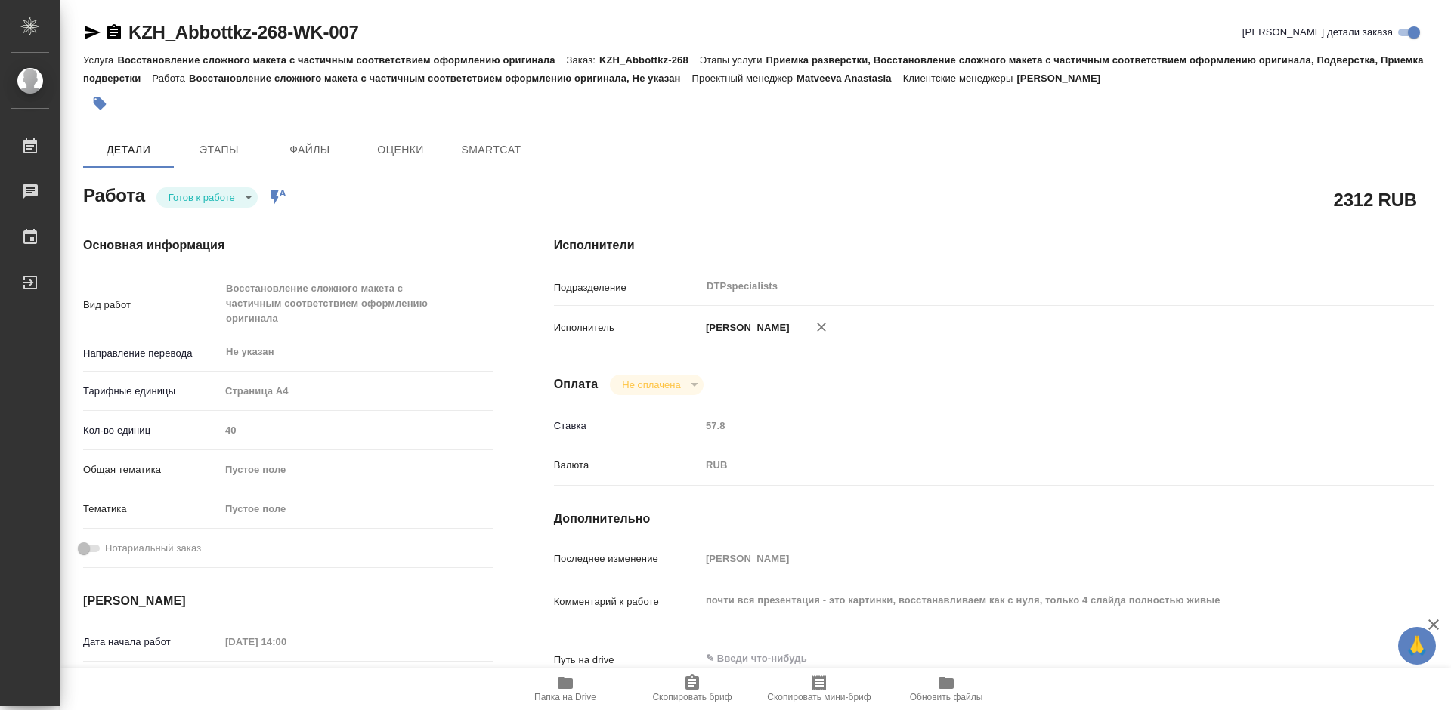
type textarea "x"
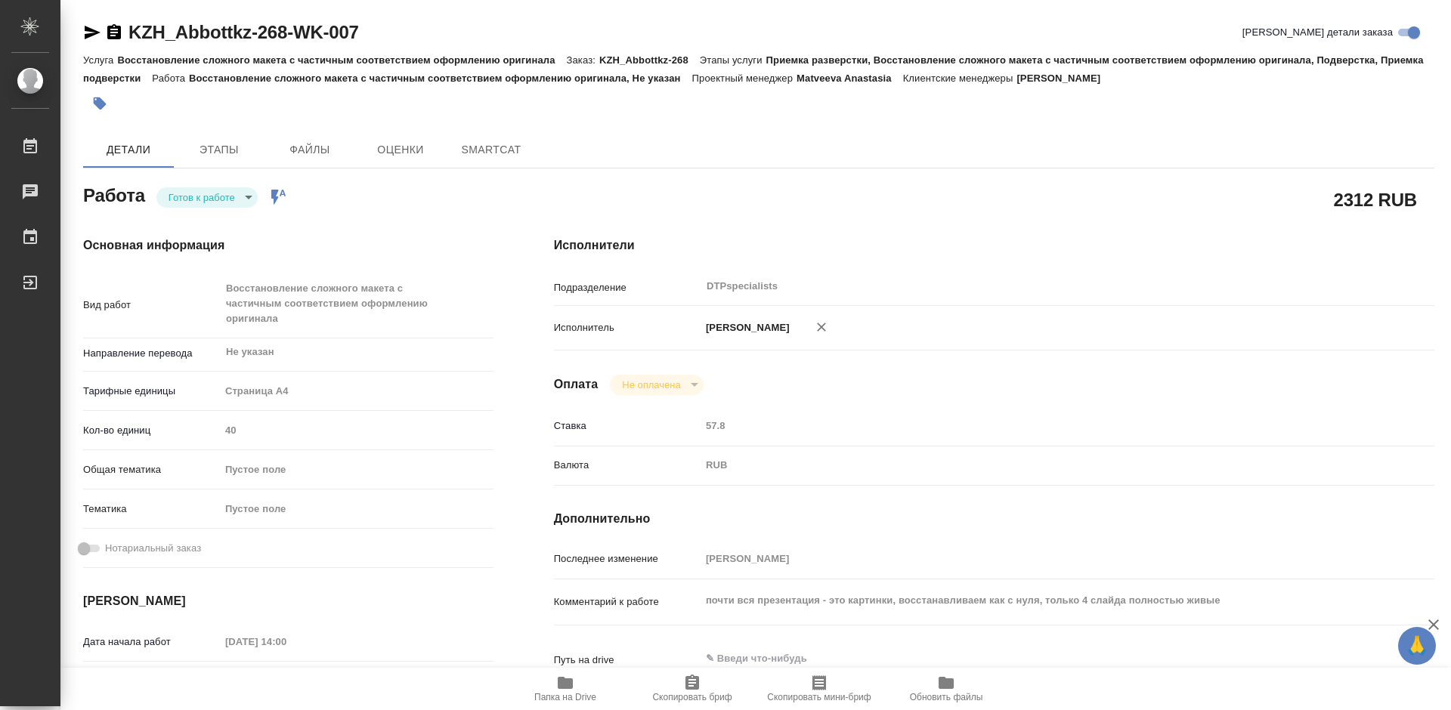
type textarea "x"
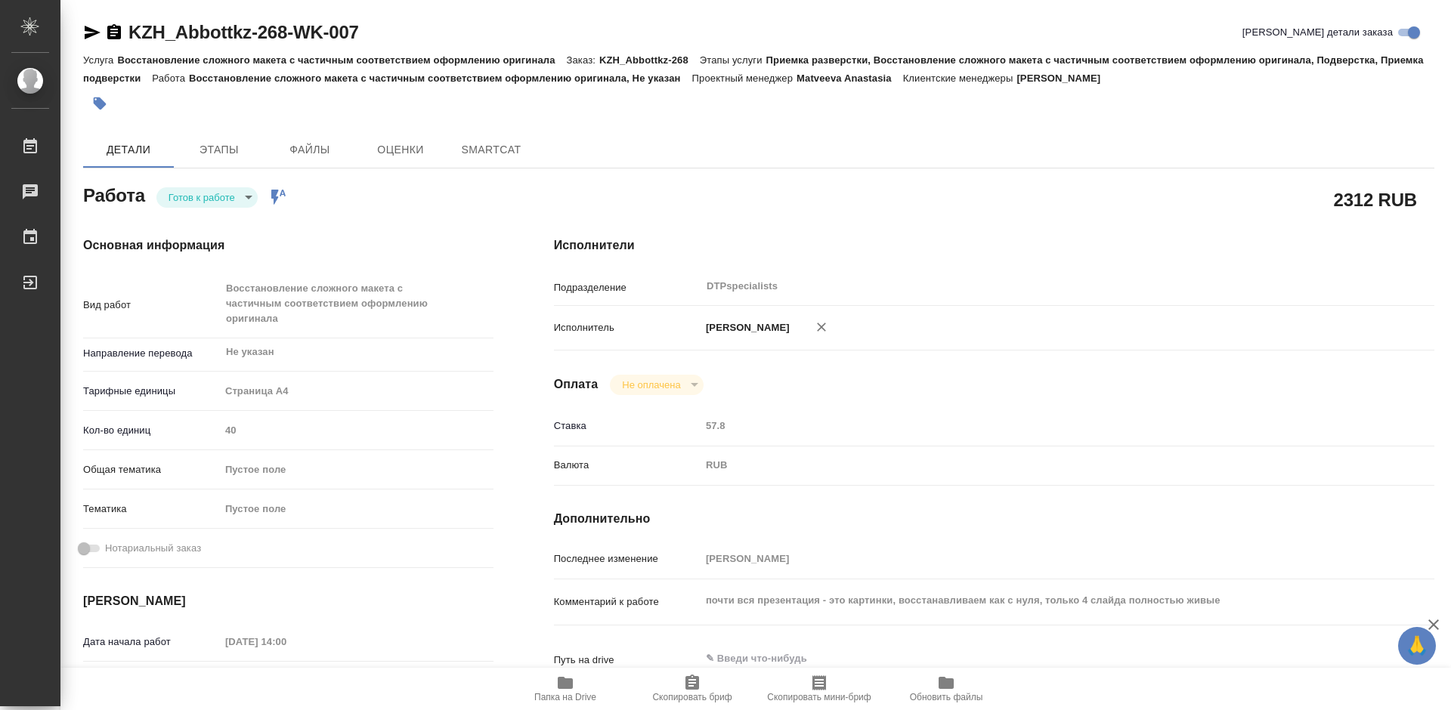
type textarea "x"
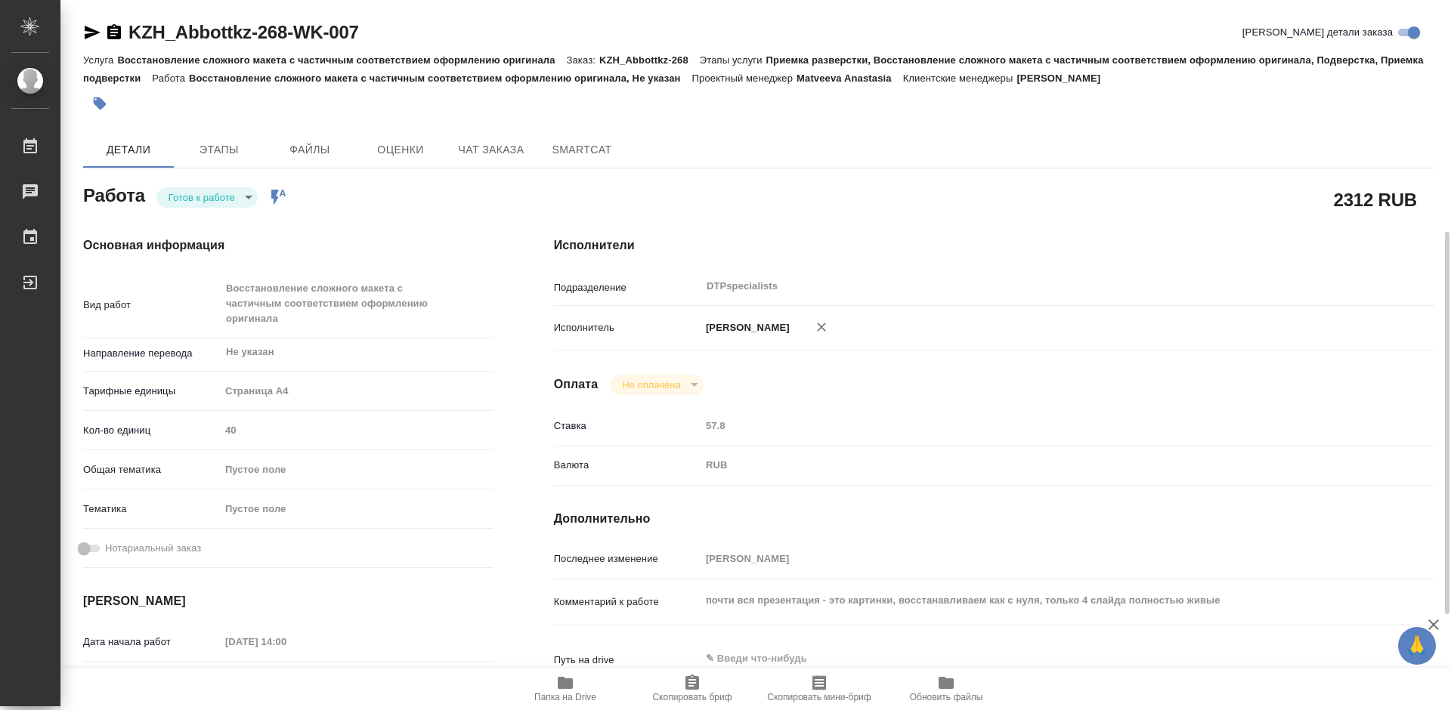
scroll to position [227, 0]
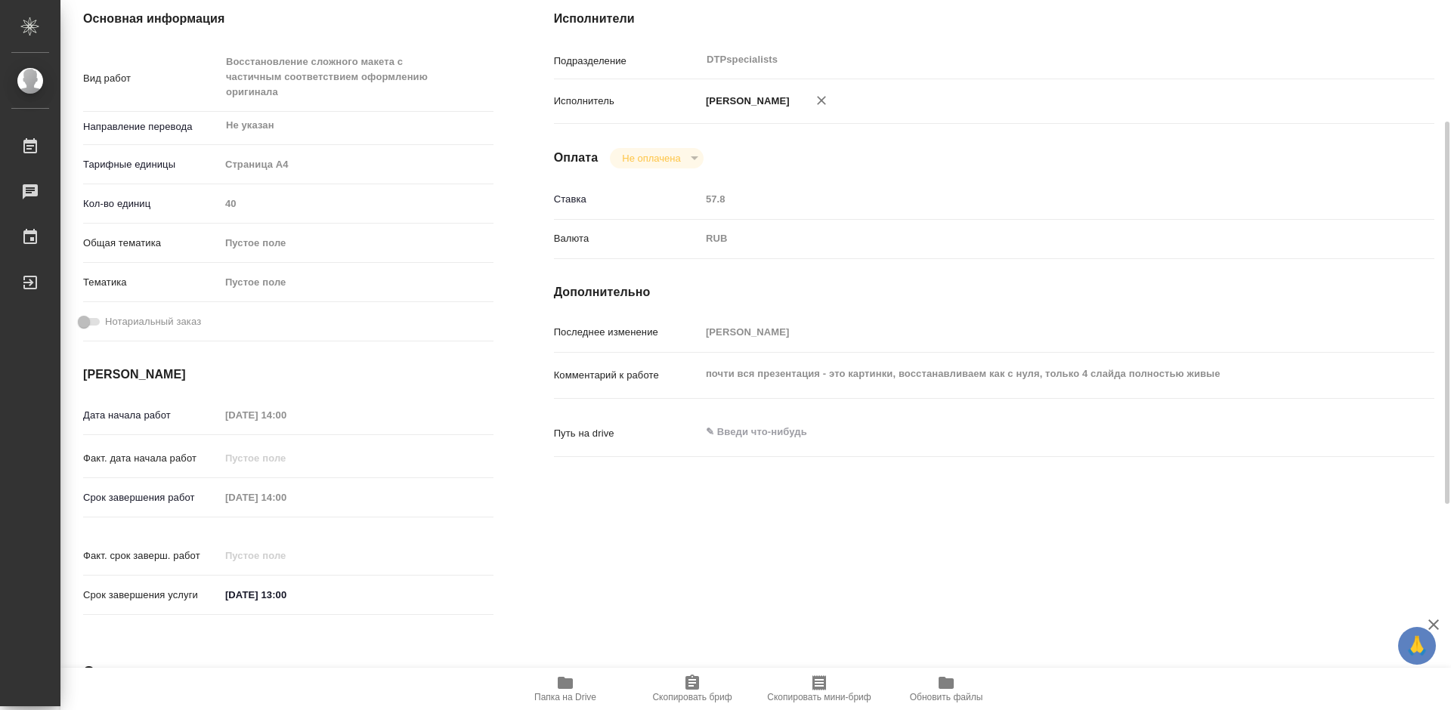
type textarea "x"
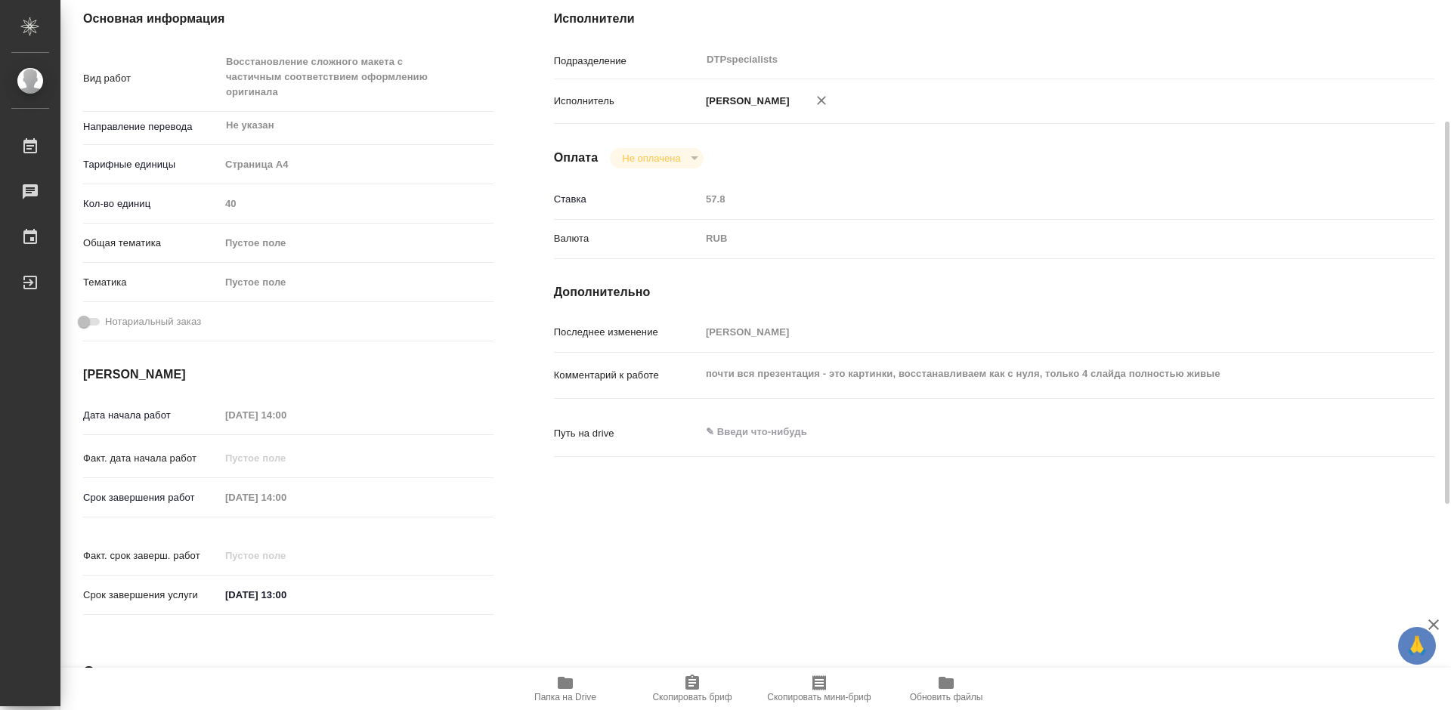
type textarea "x"
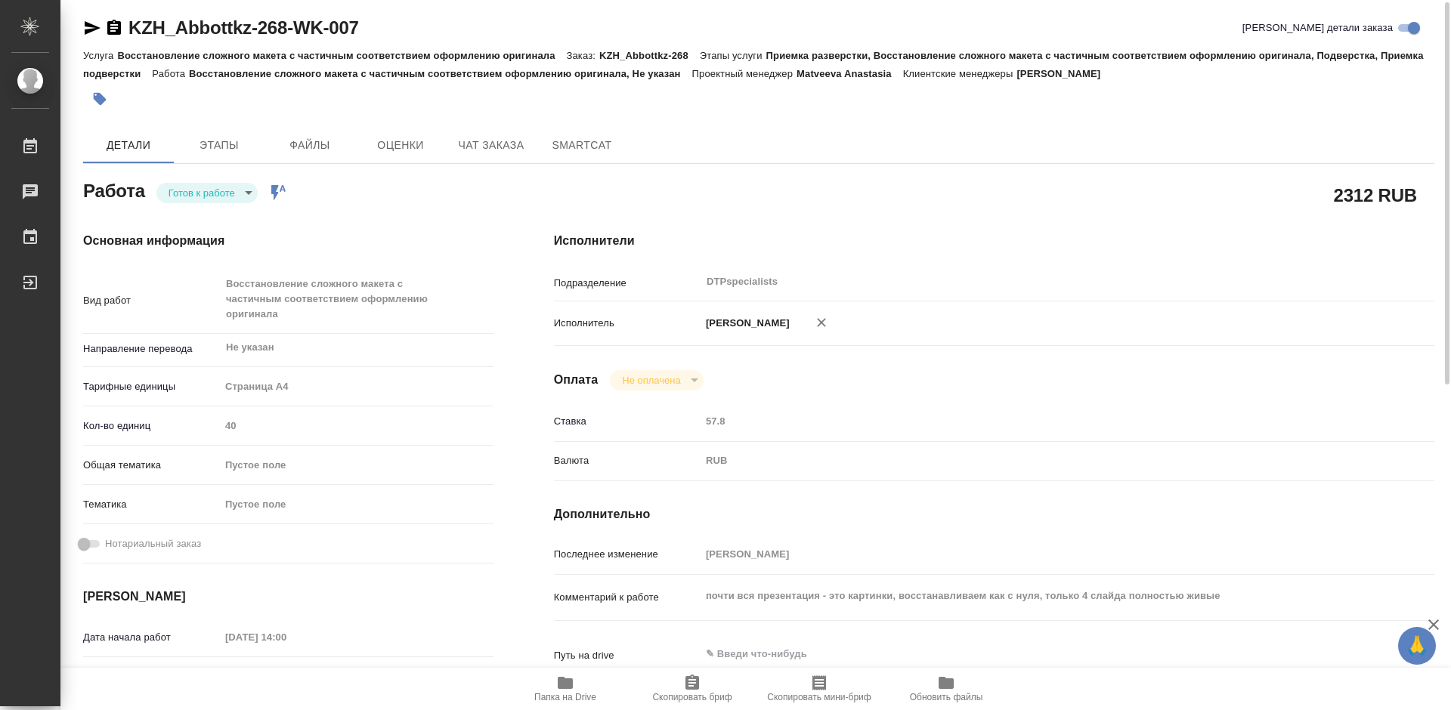
scroll to position [0, 0]
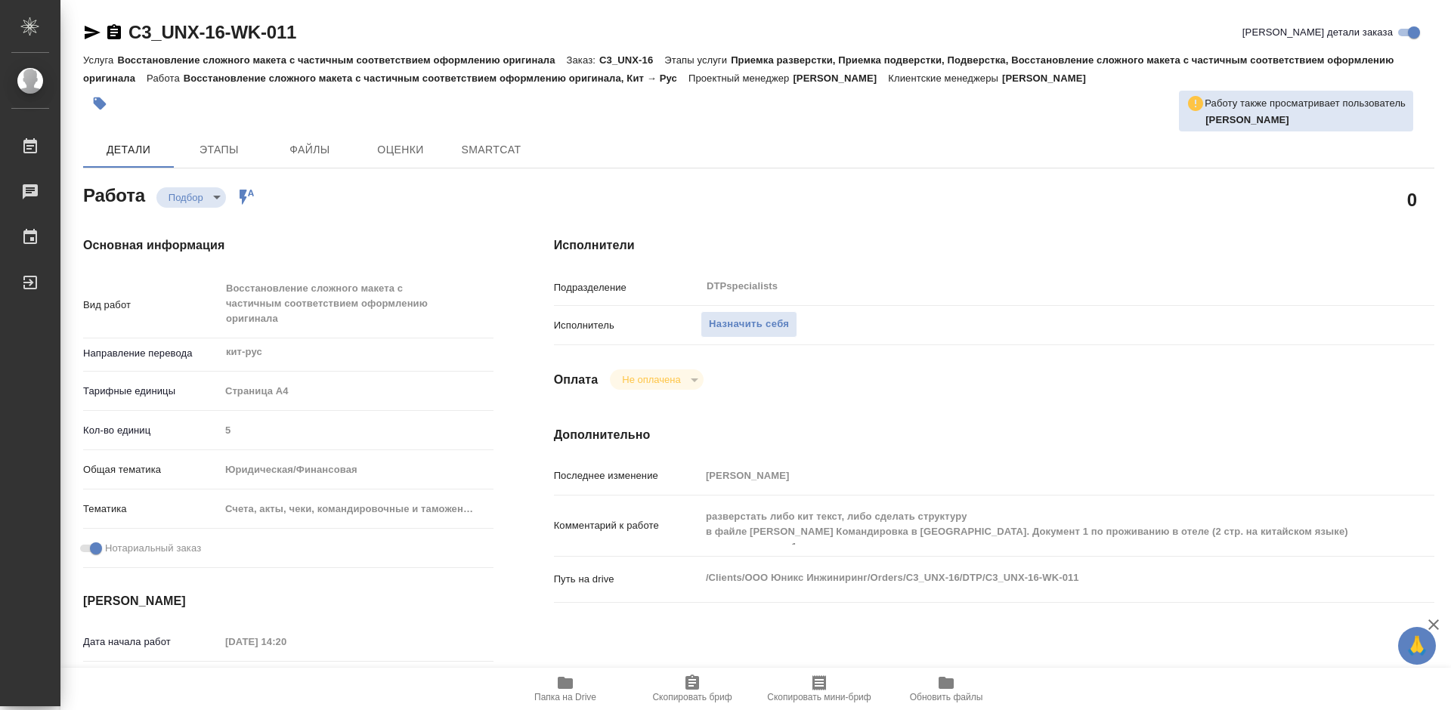
type textarea "x"
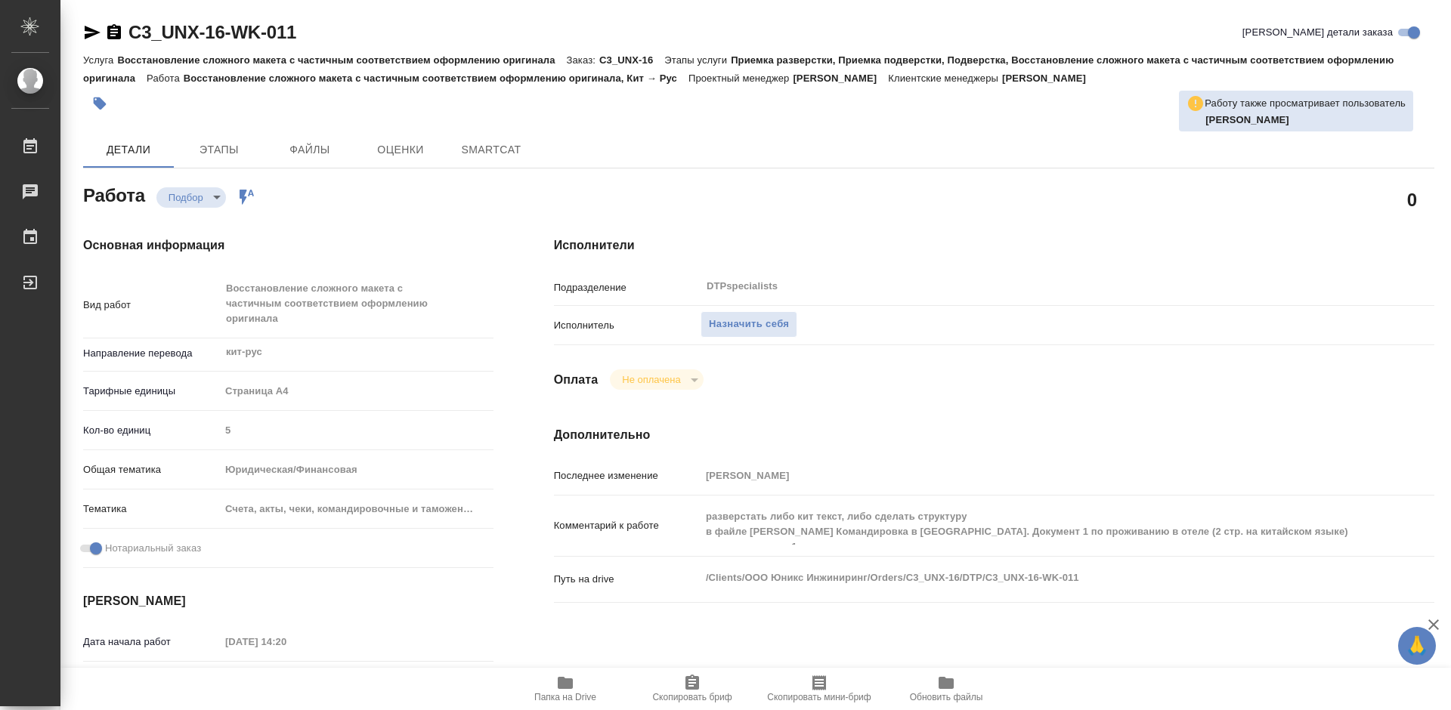
type textarea "x"
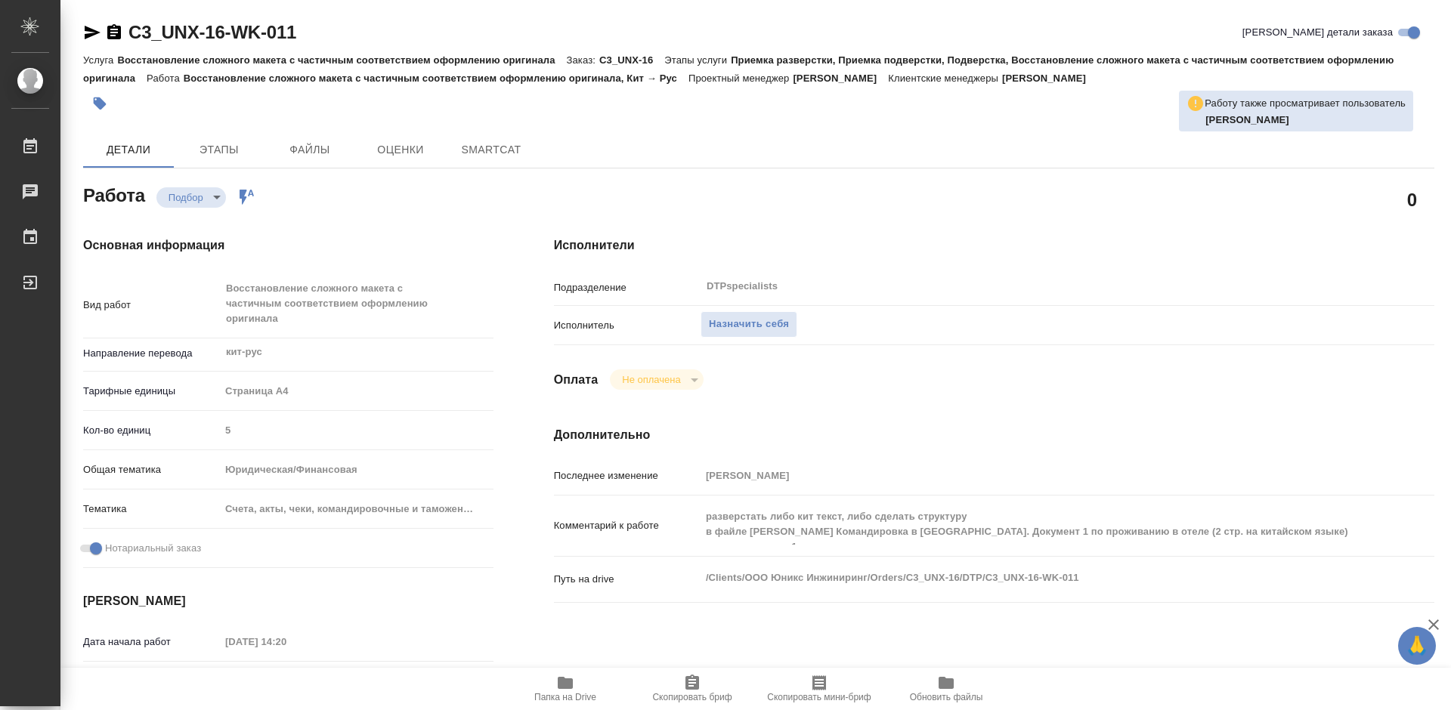
type textarea "x"
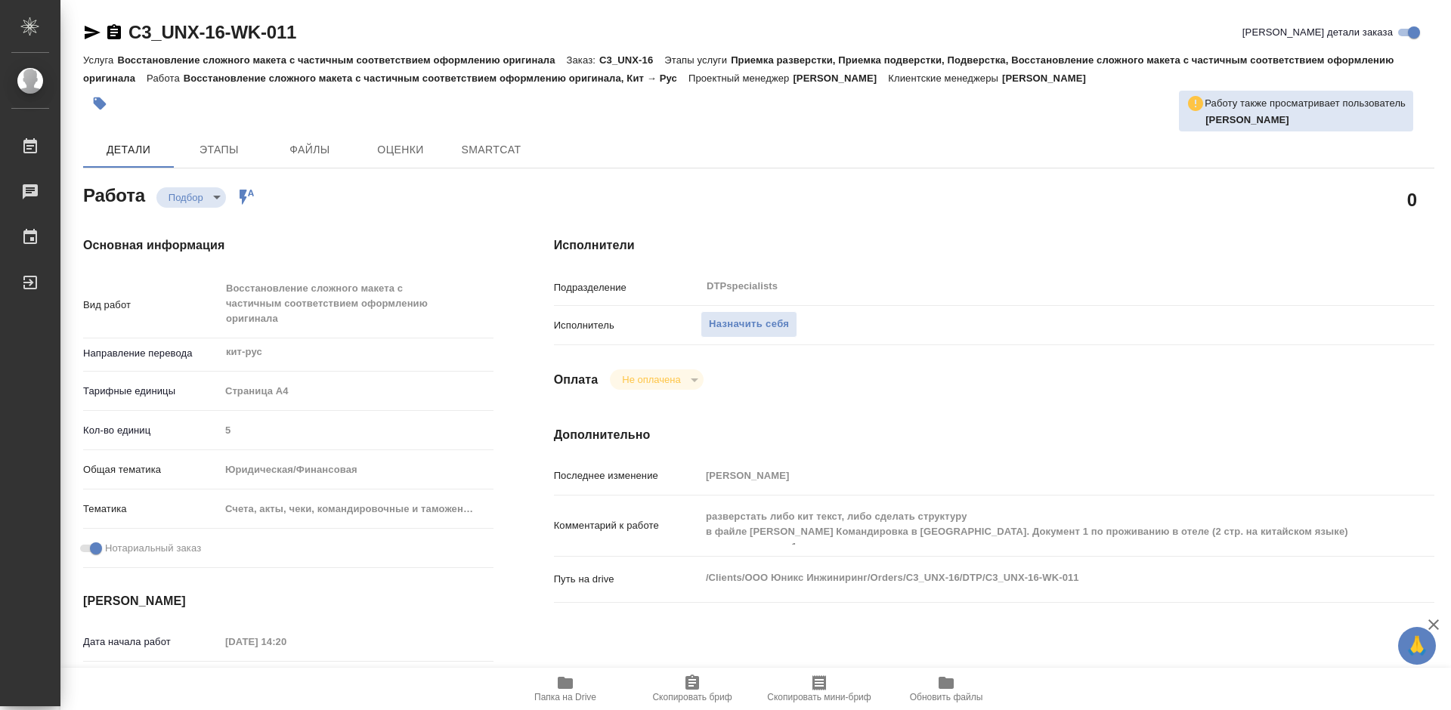
type textarea "x"
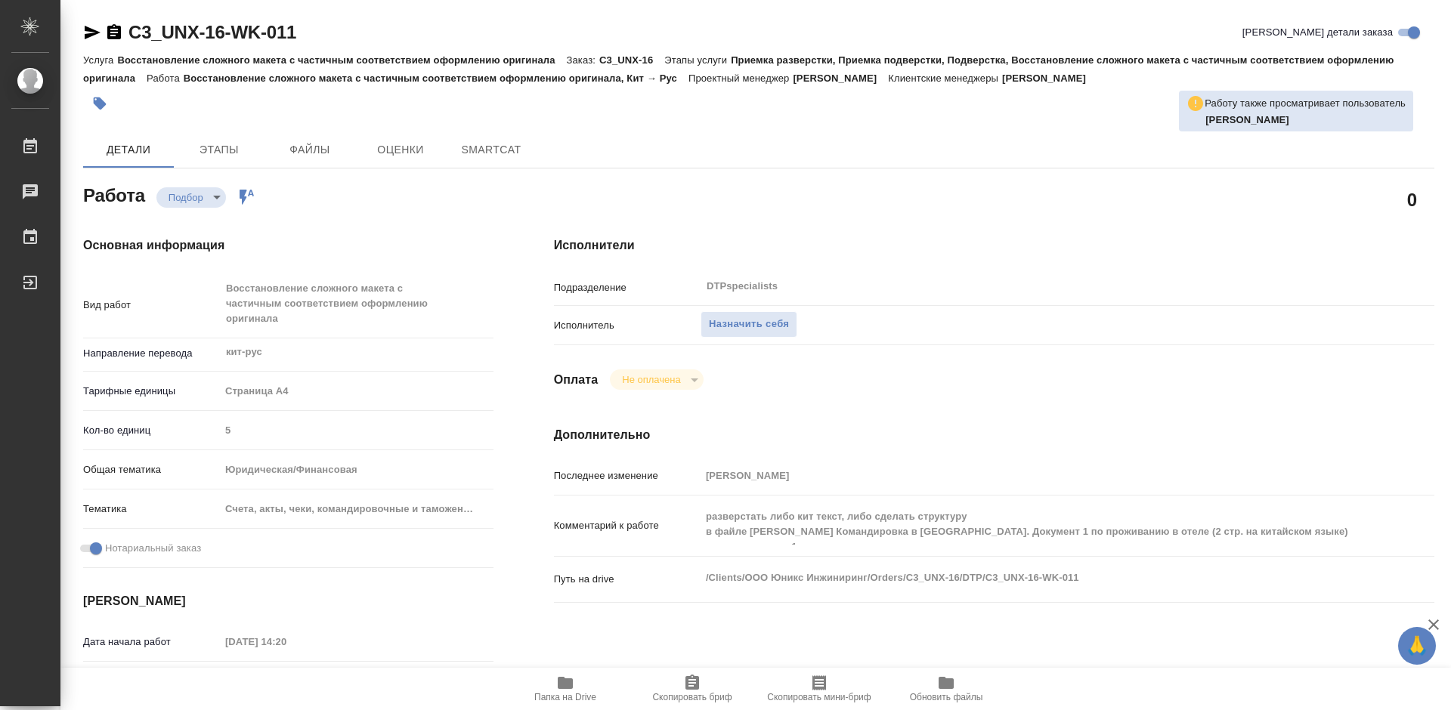
type textarea "x"
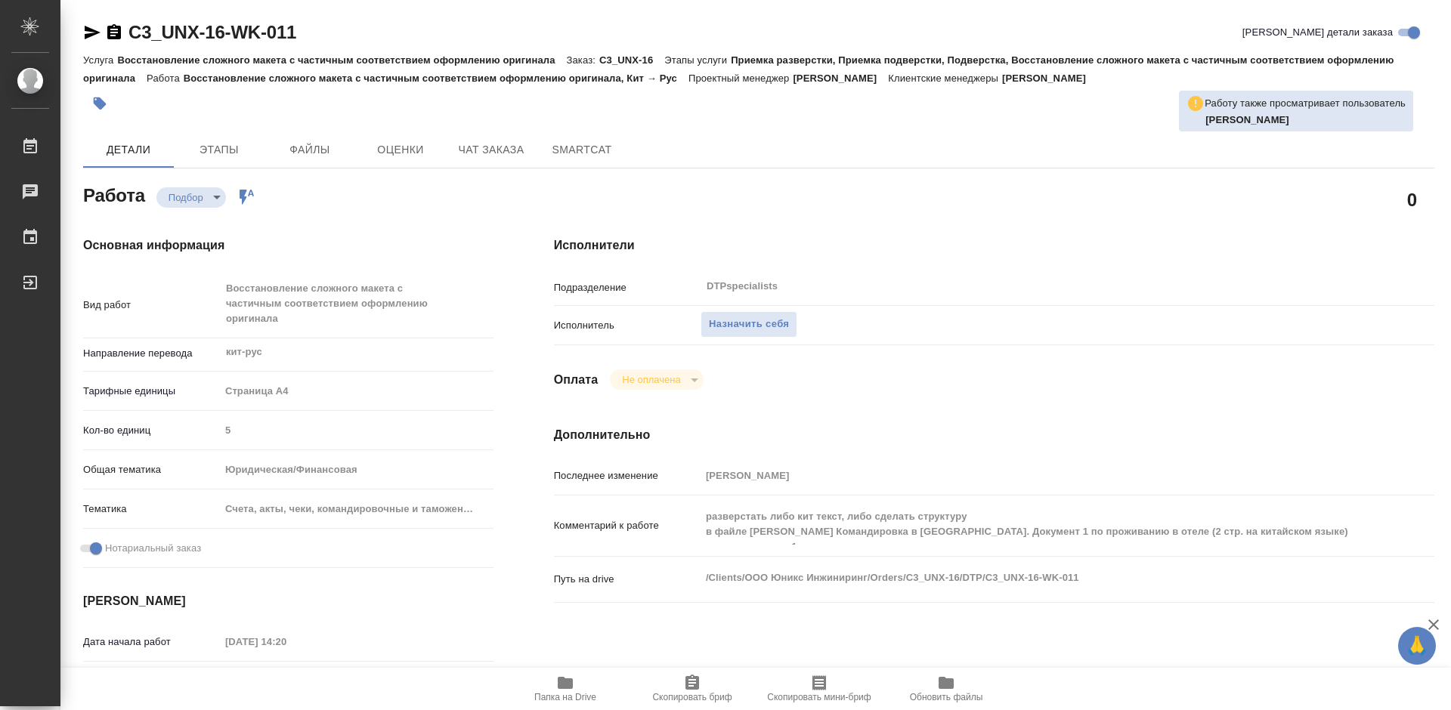
type textarea "x"
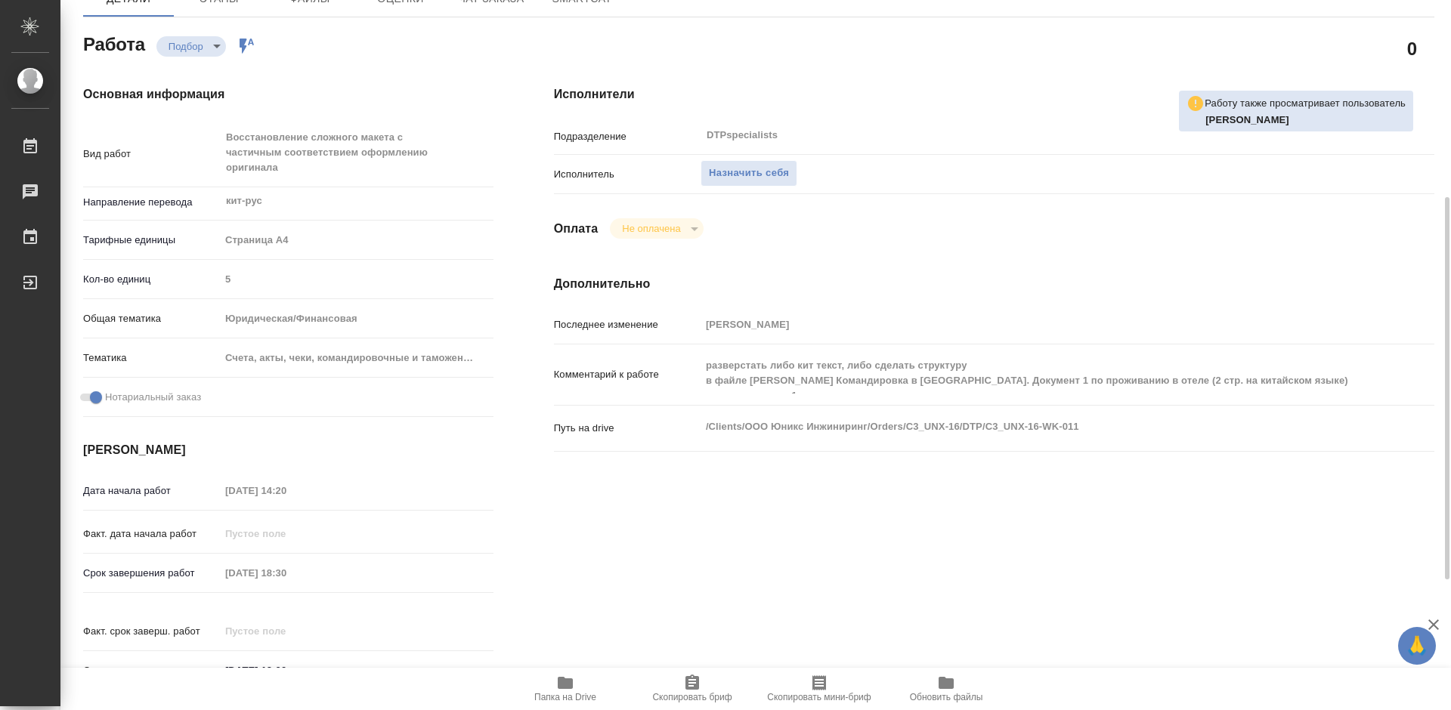
scroll to position [227, 0]
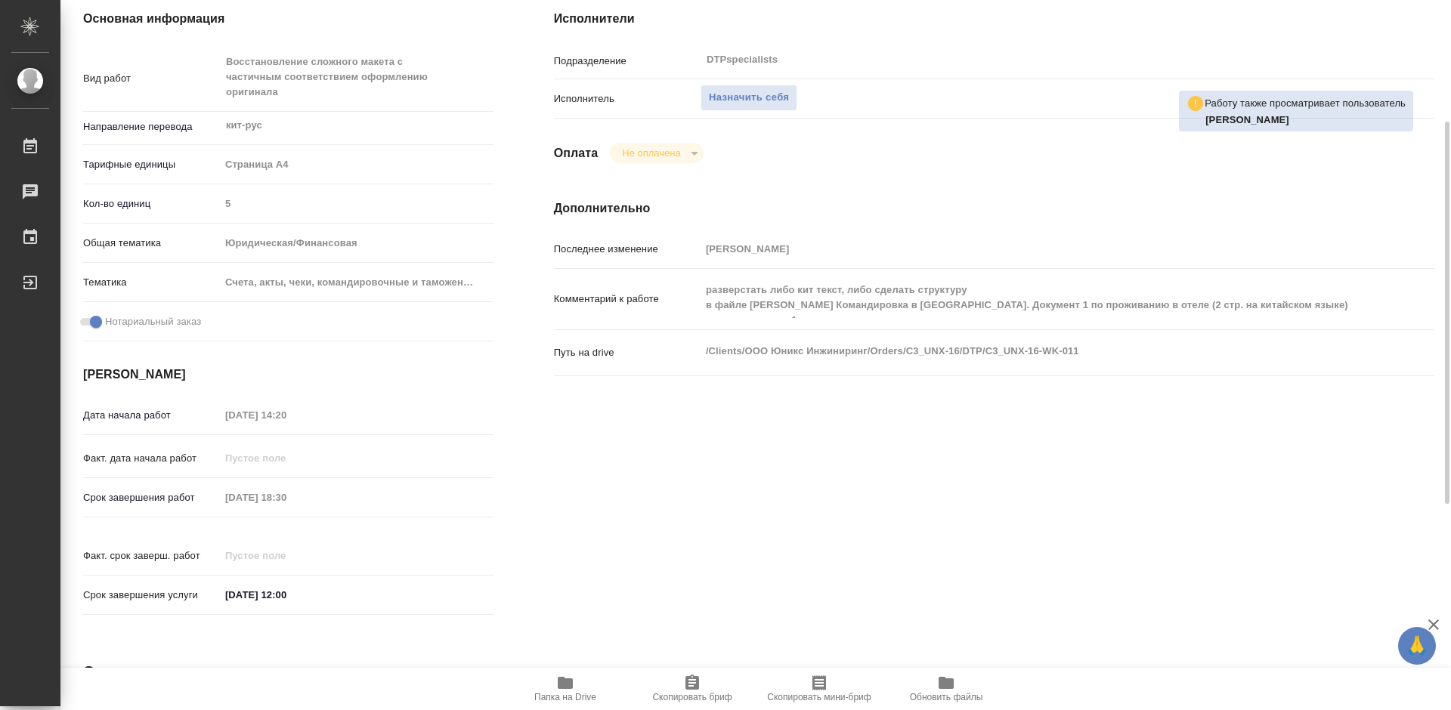
type textarea "x"
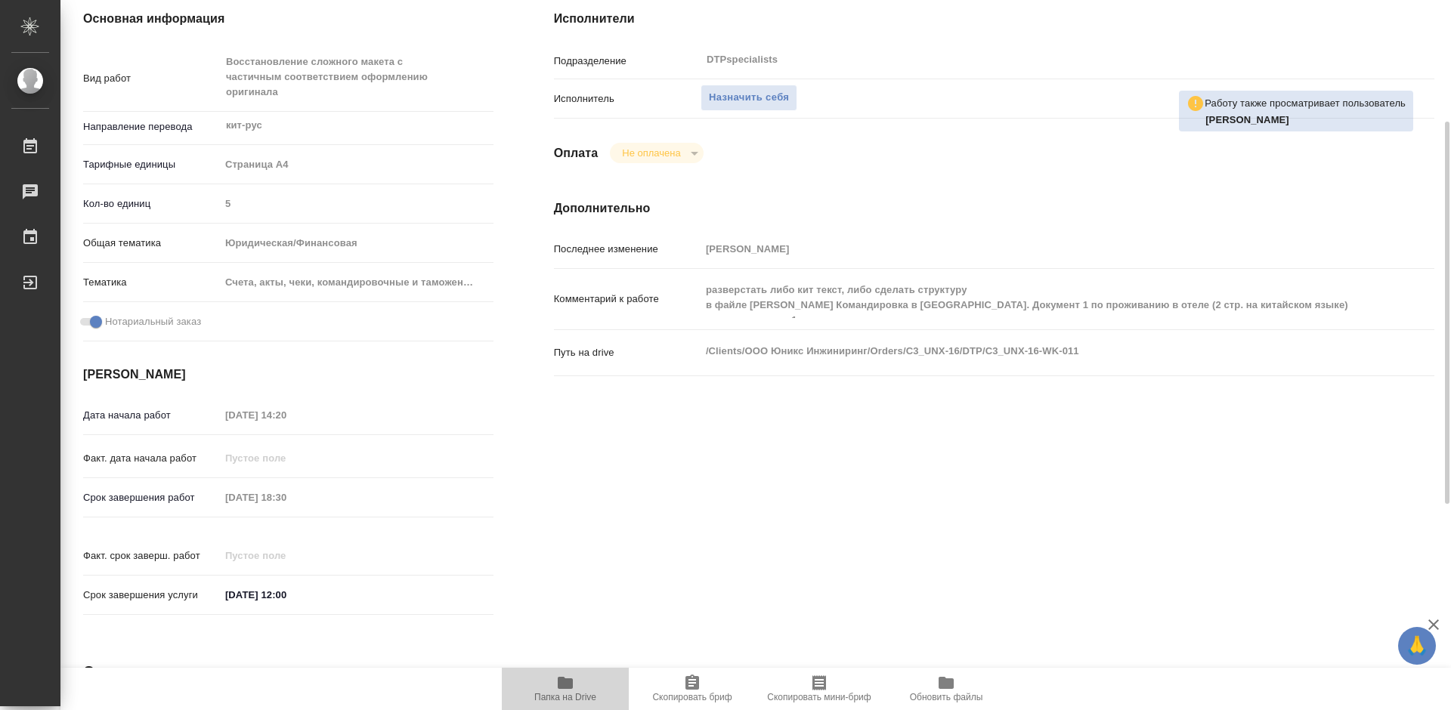
click at [550, 685] on span "Папка на Drive" at bounding box center [565, 688] width 109 height 29
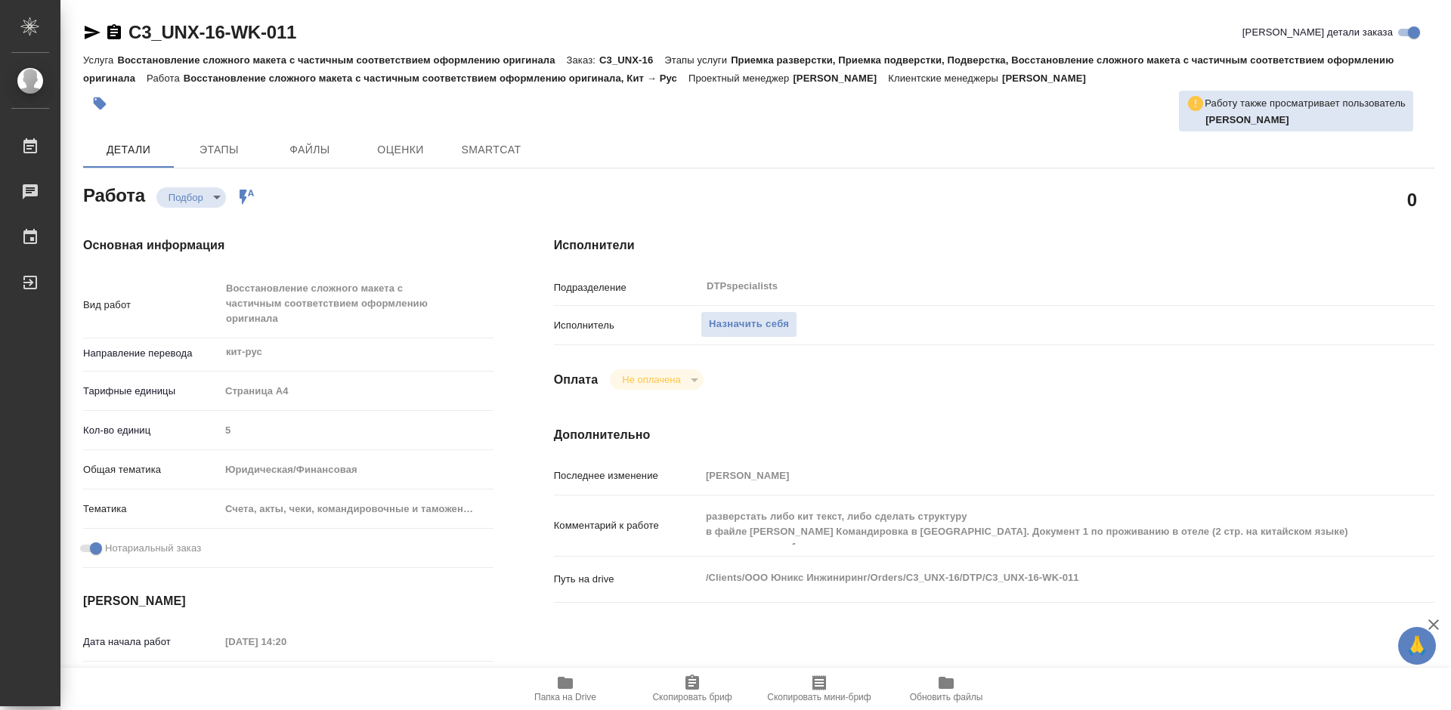
type textarea "x"
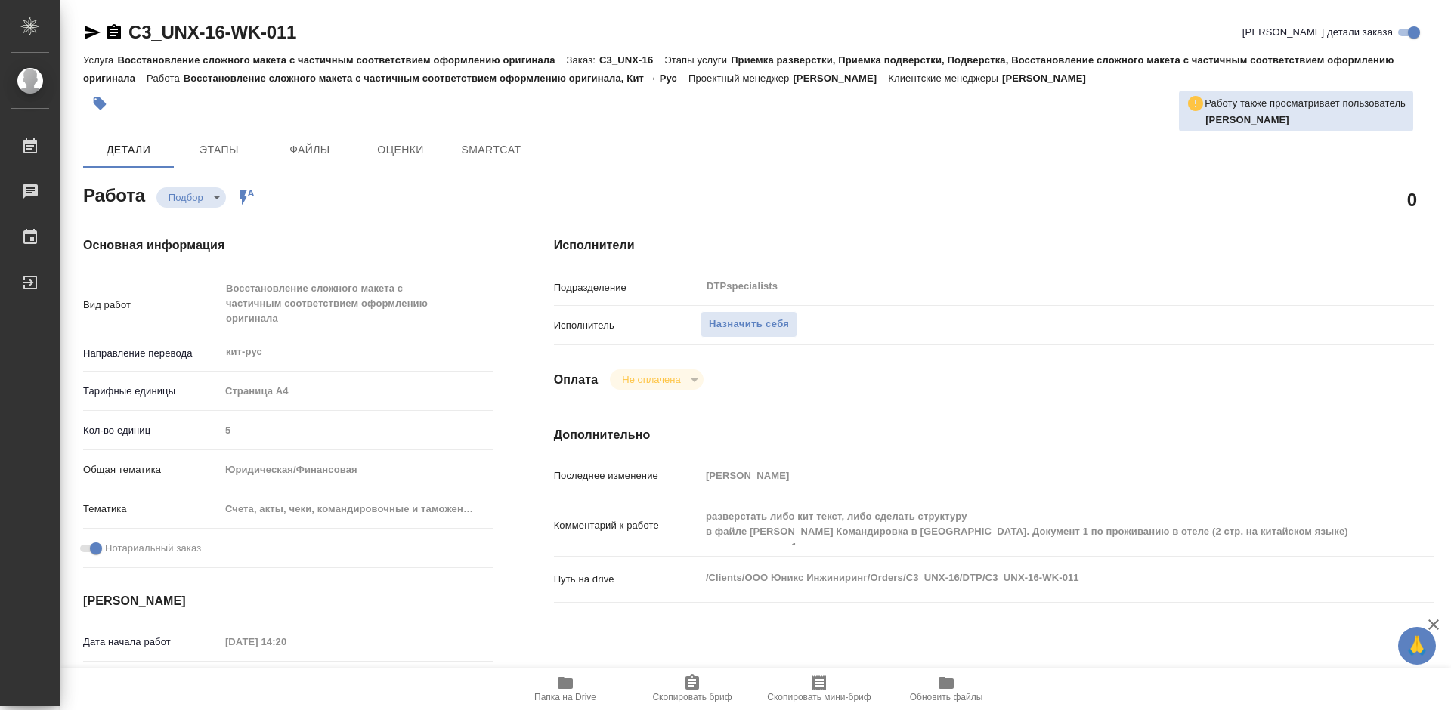
type textarea "x"
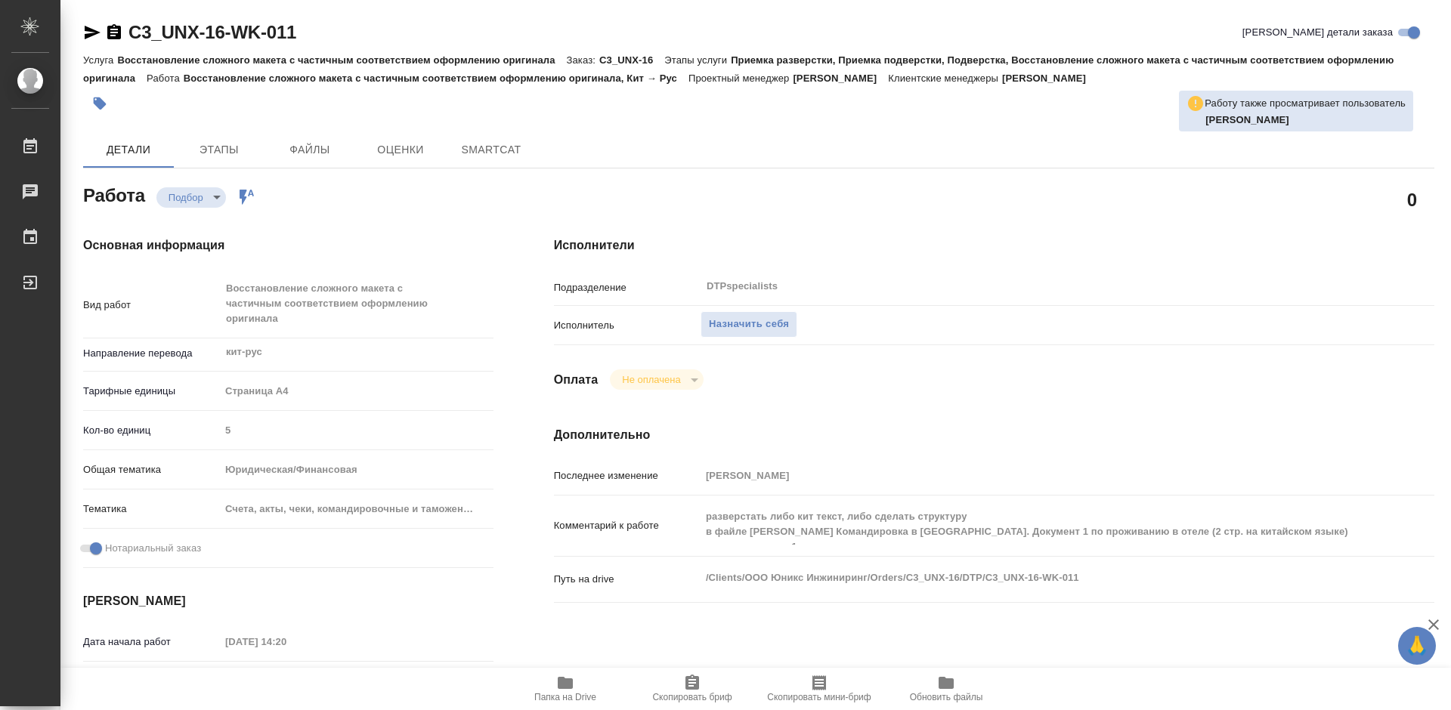
type textarea "x"
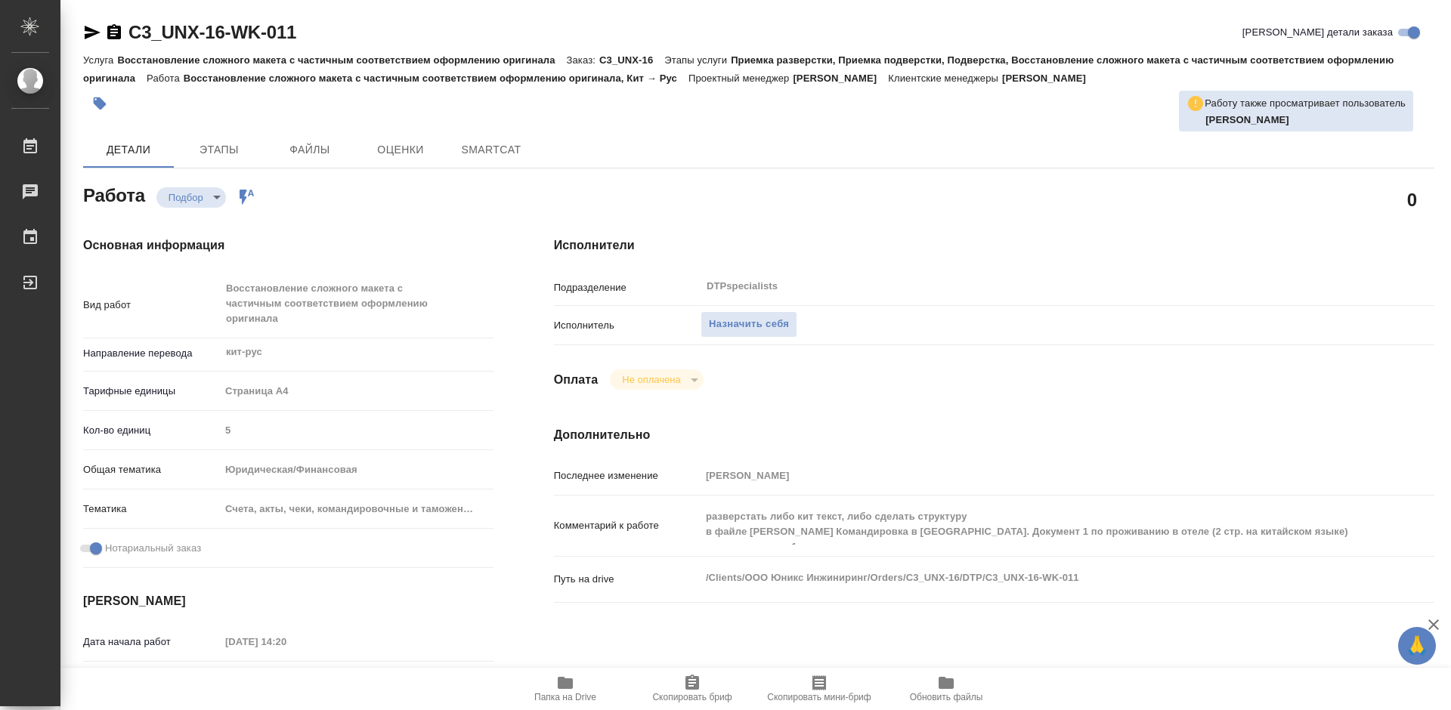
type textarea "x"
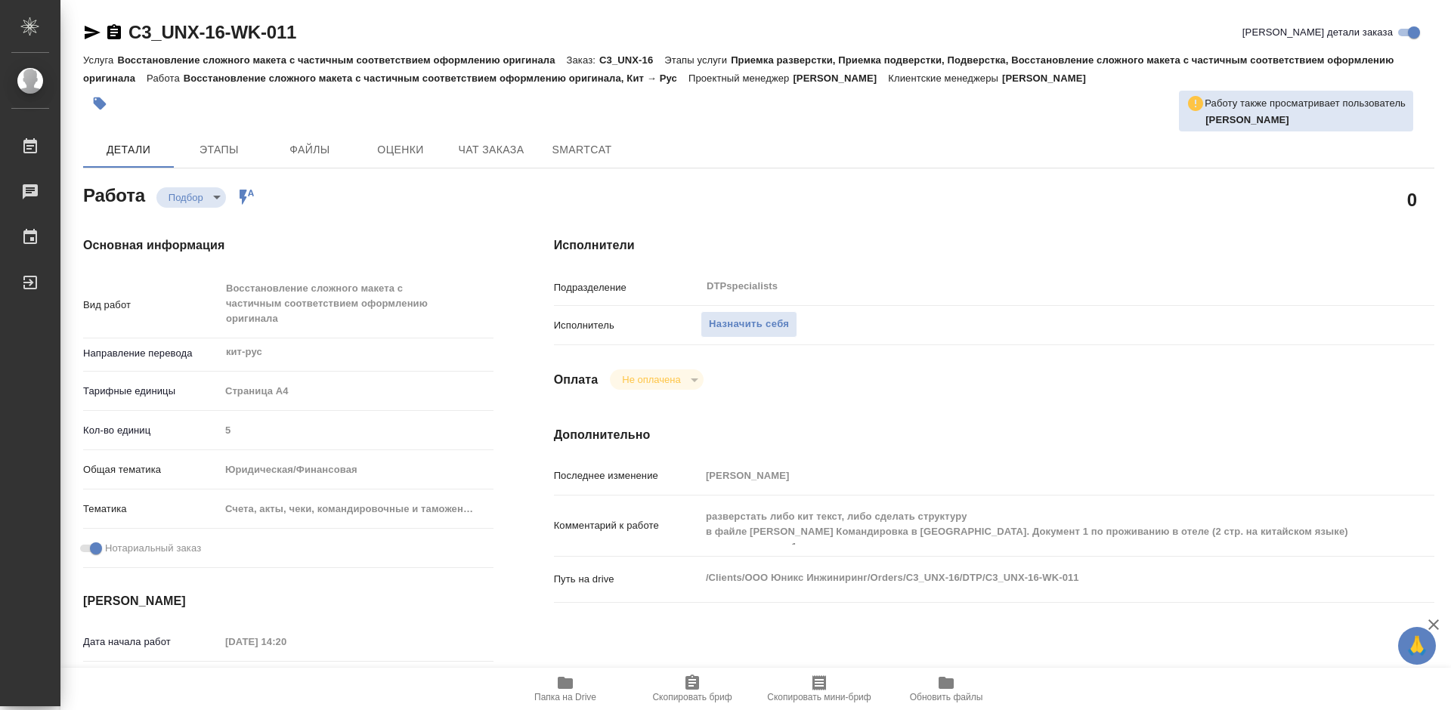
type textarea "x"
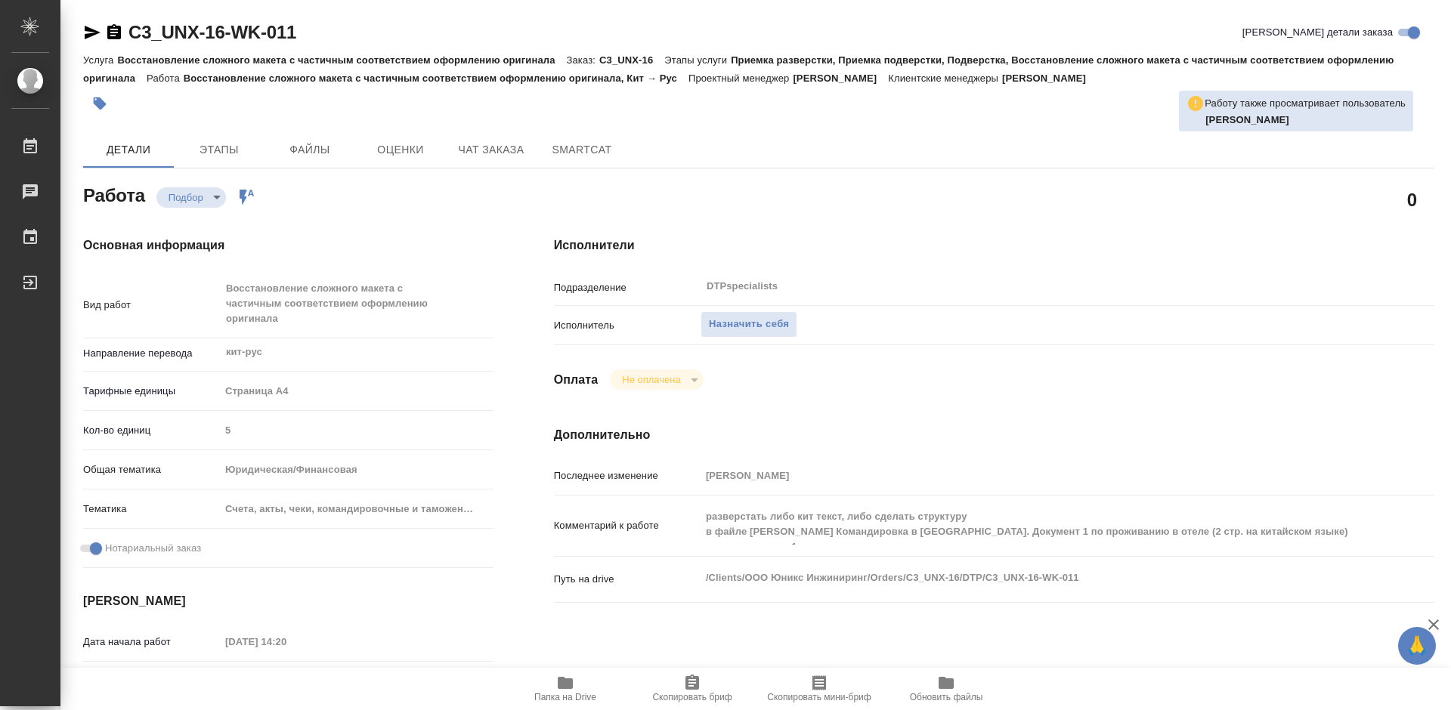
type textarea "x"
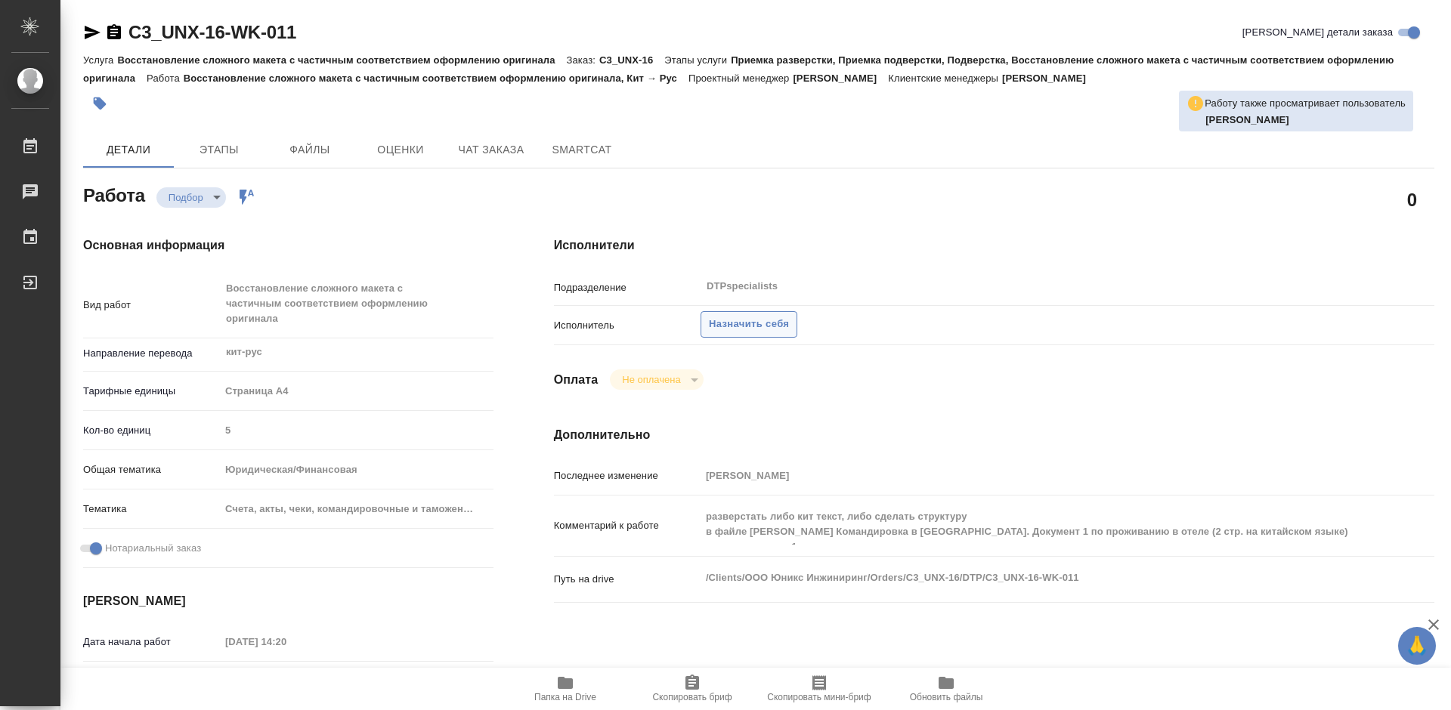
click at [736, 323] on span "Назначить себя" at bounding box center [749, 324] width 80 height 17
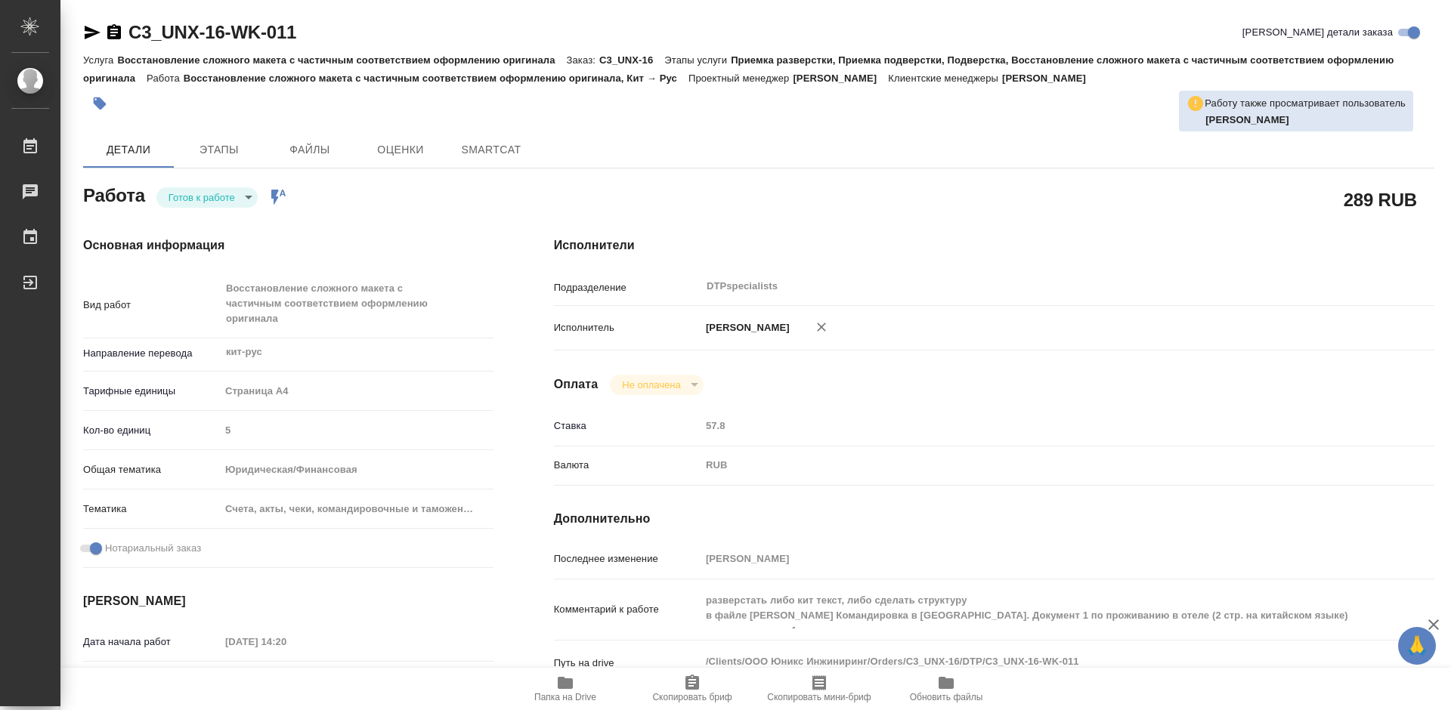
type textarea "x"
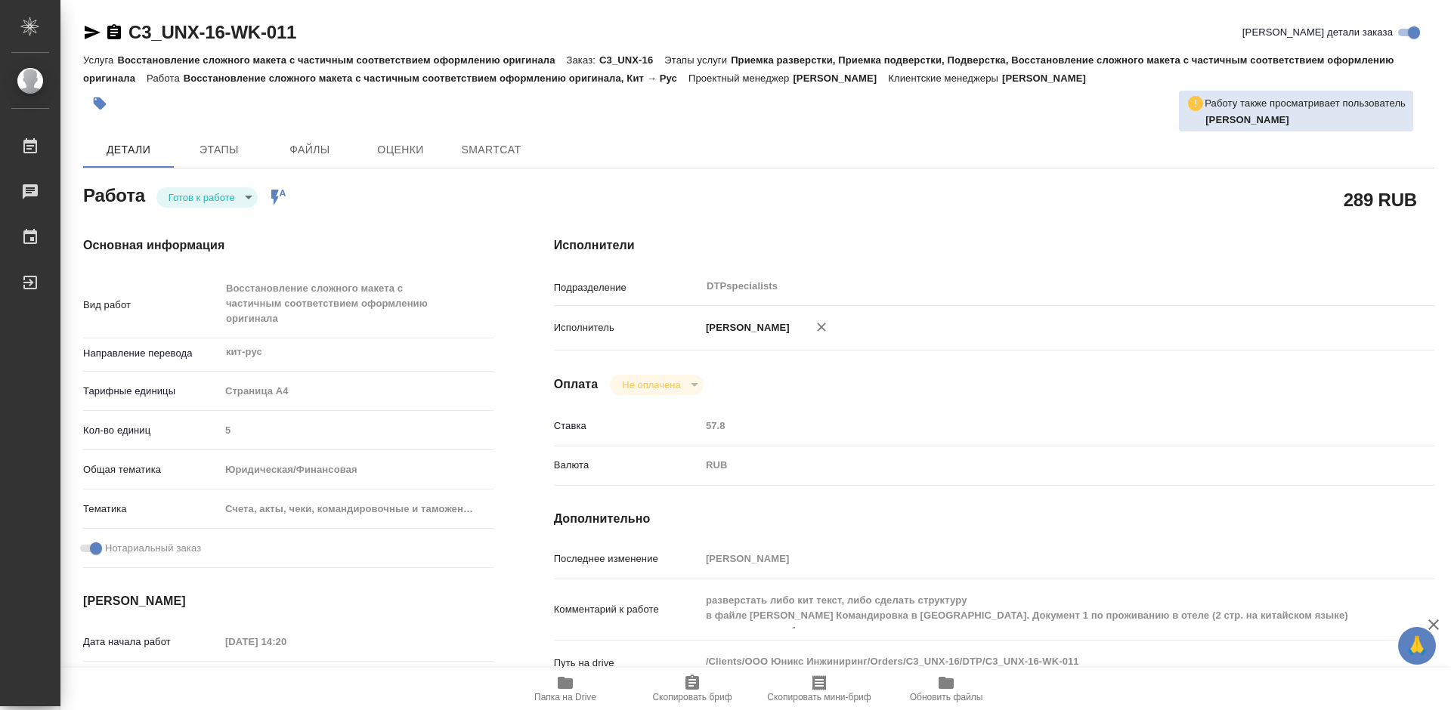
type textarea "x"
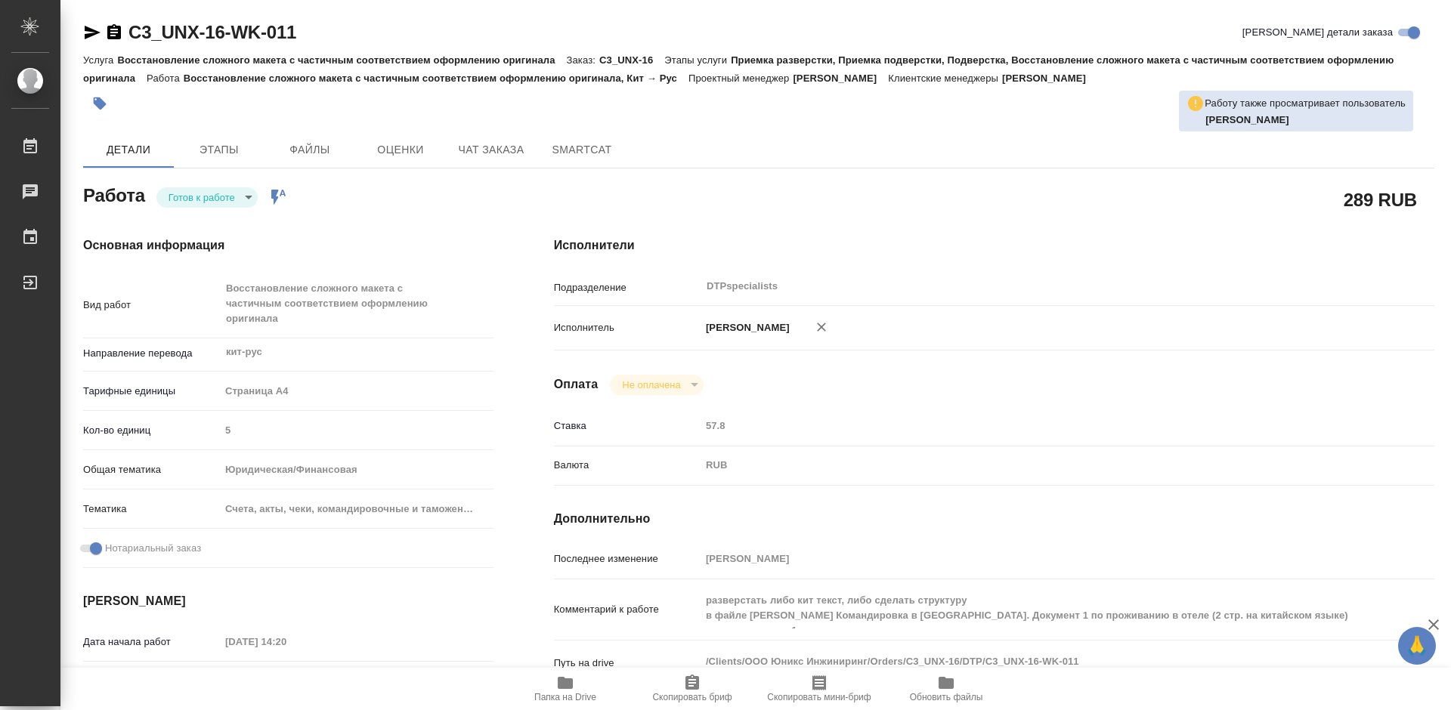
type textarea "x"
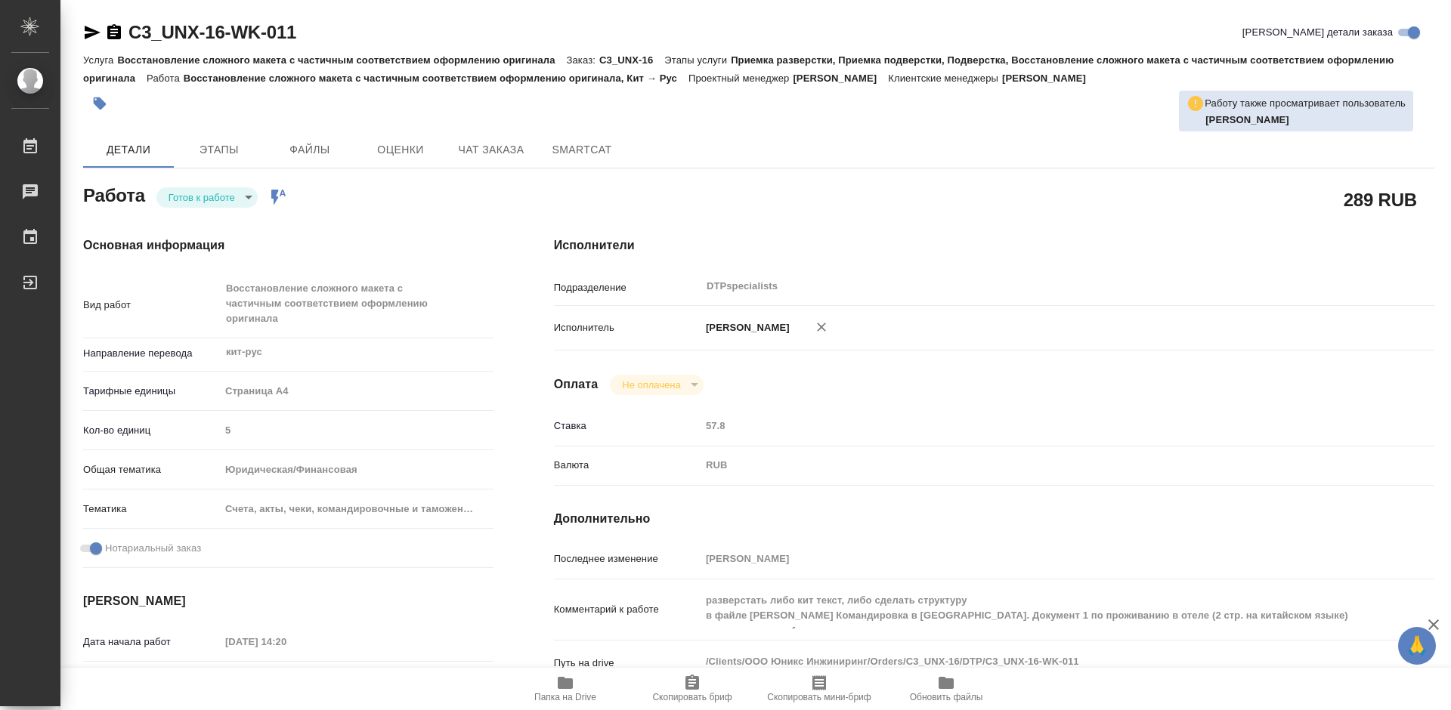
type textarea "x"
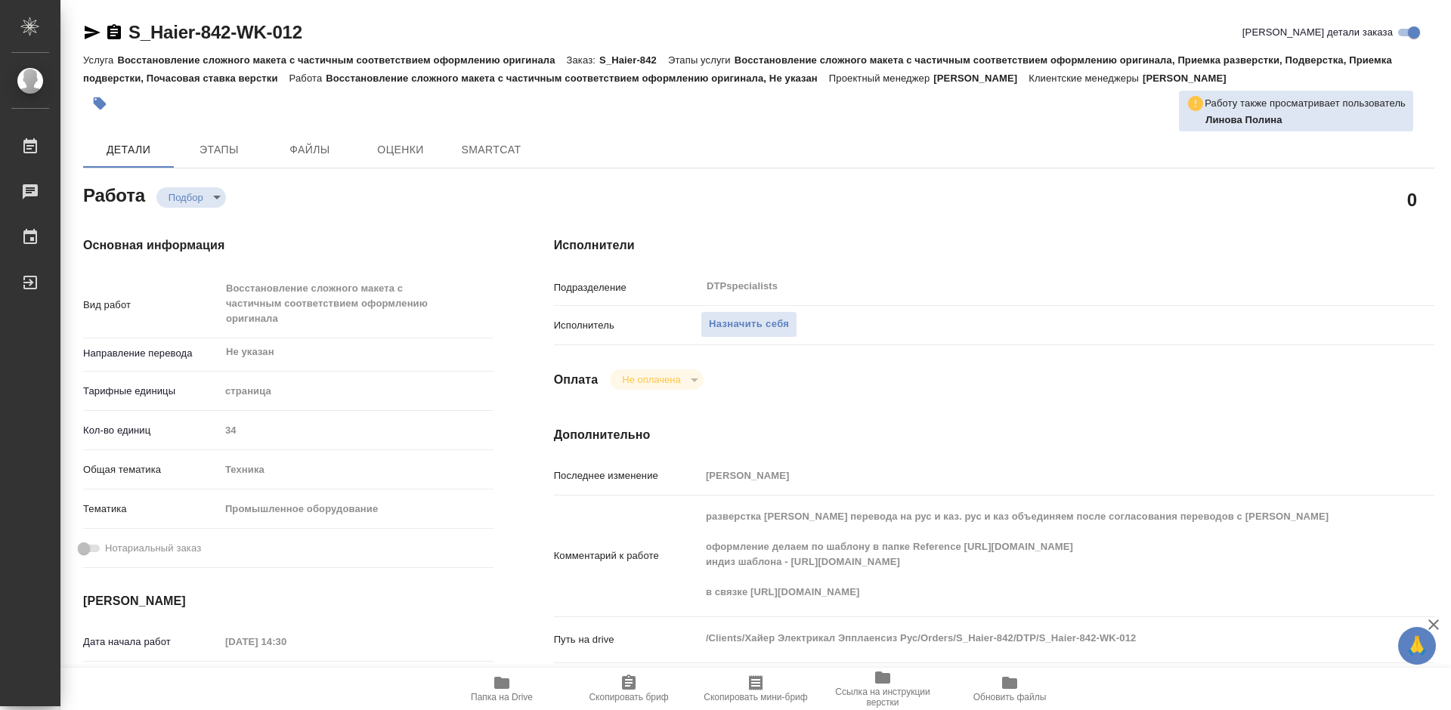
type textarea "x"
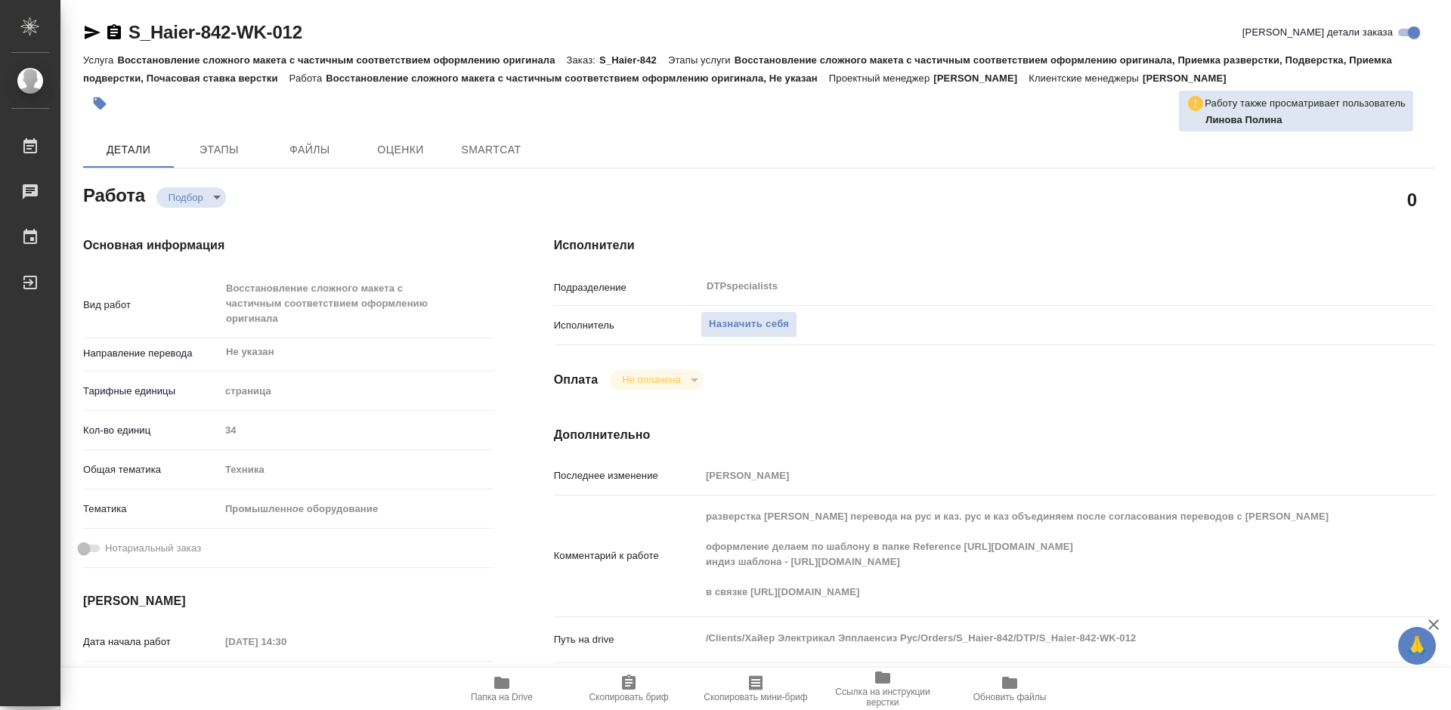
type textarea "x"
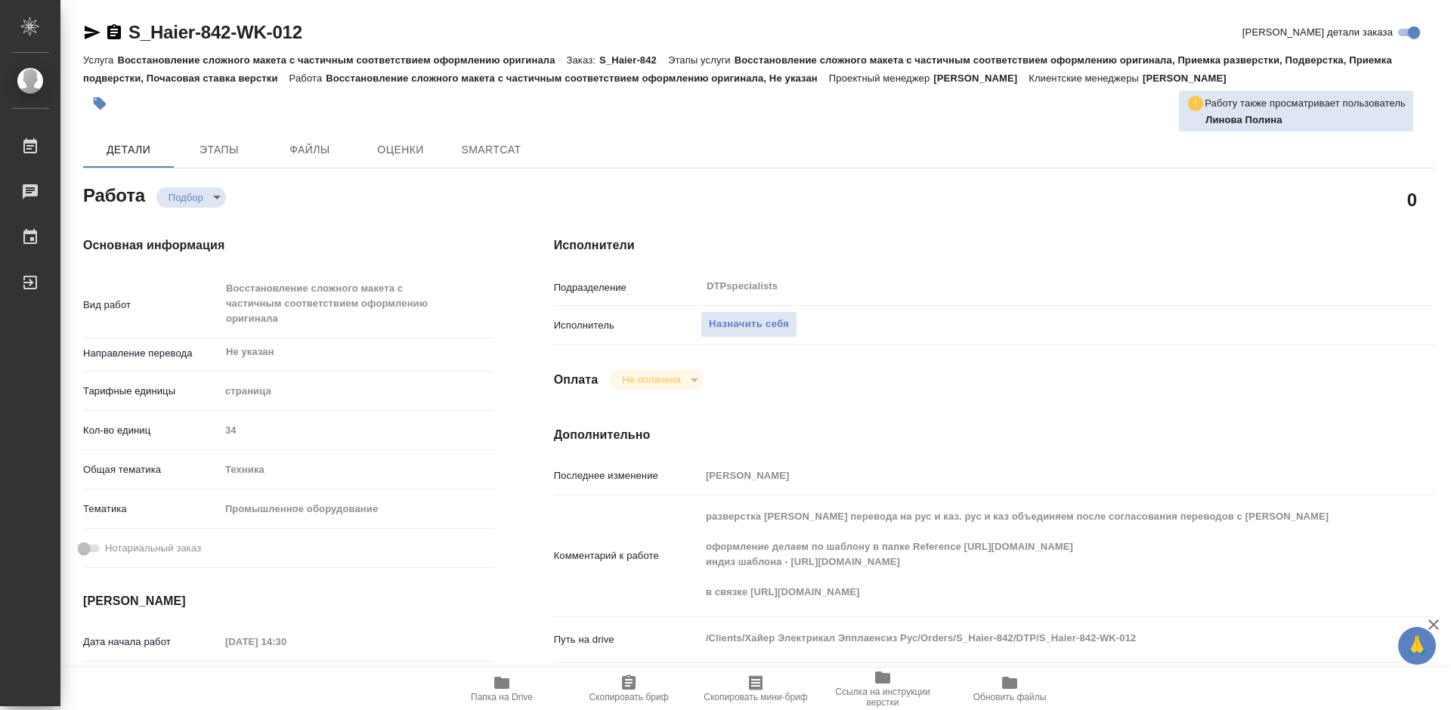
type textarea "x"
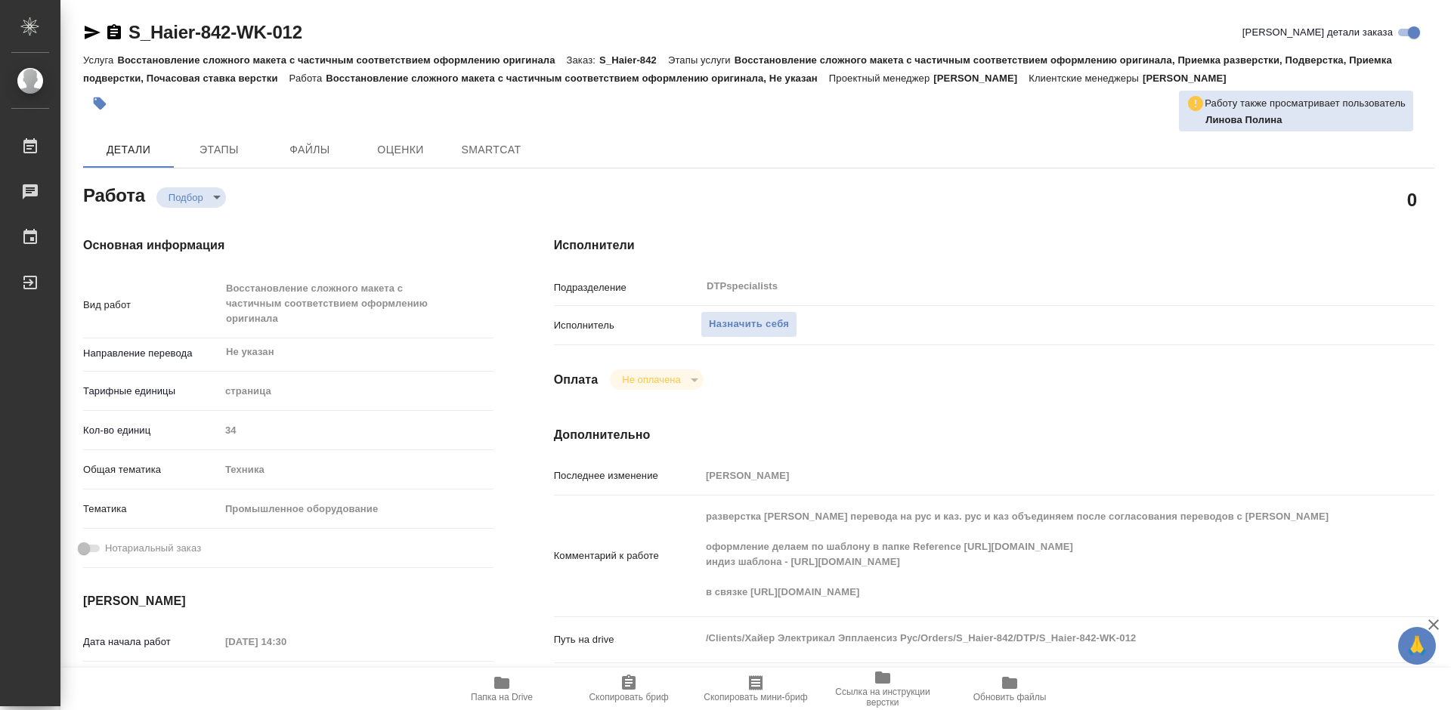
type textarea "x"
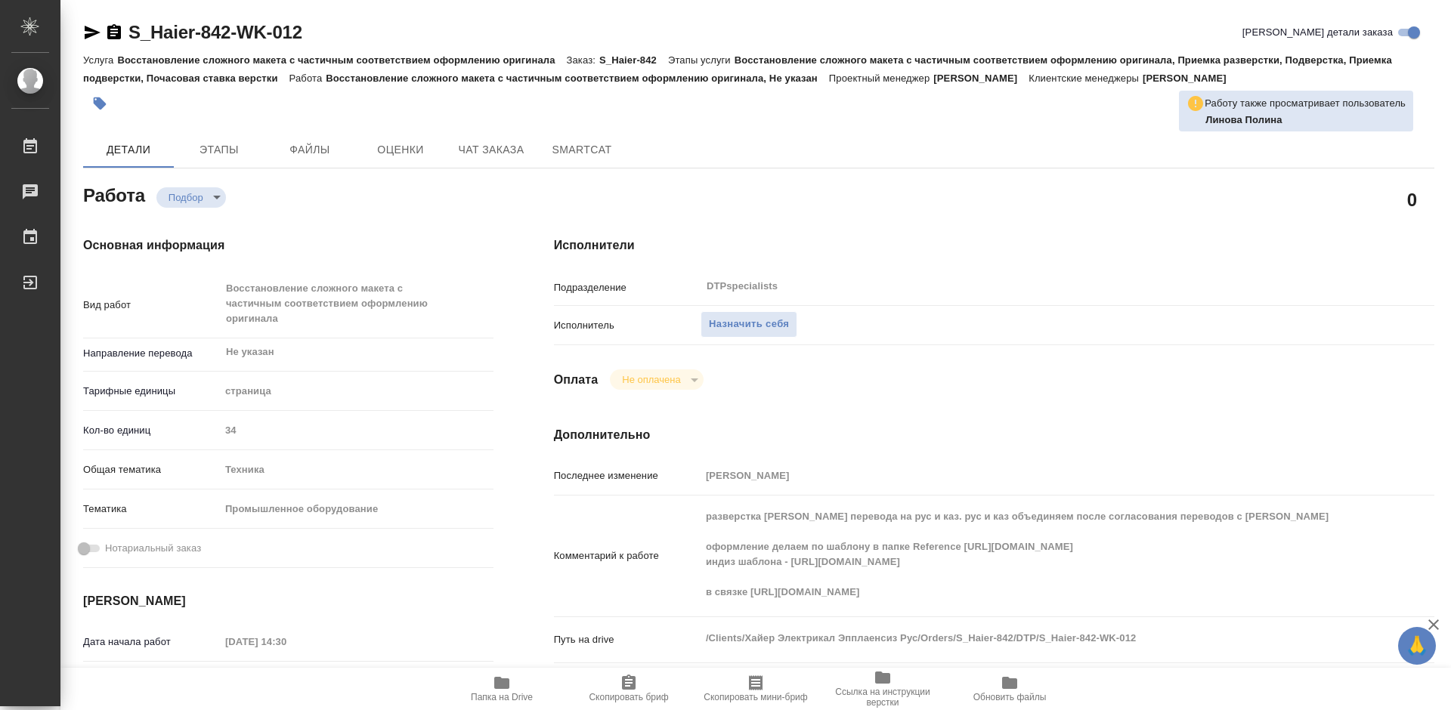
type textarea "x"
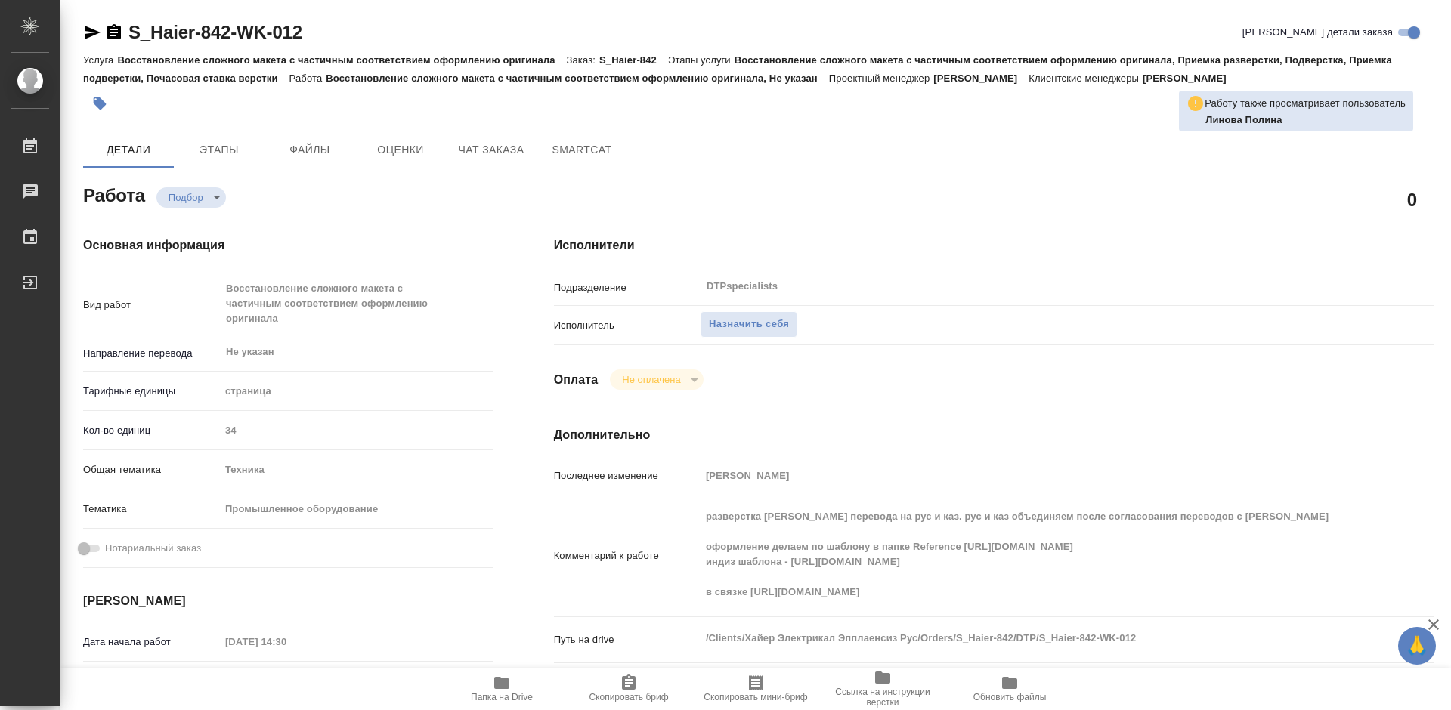
type textarea "x"
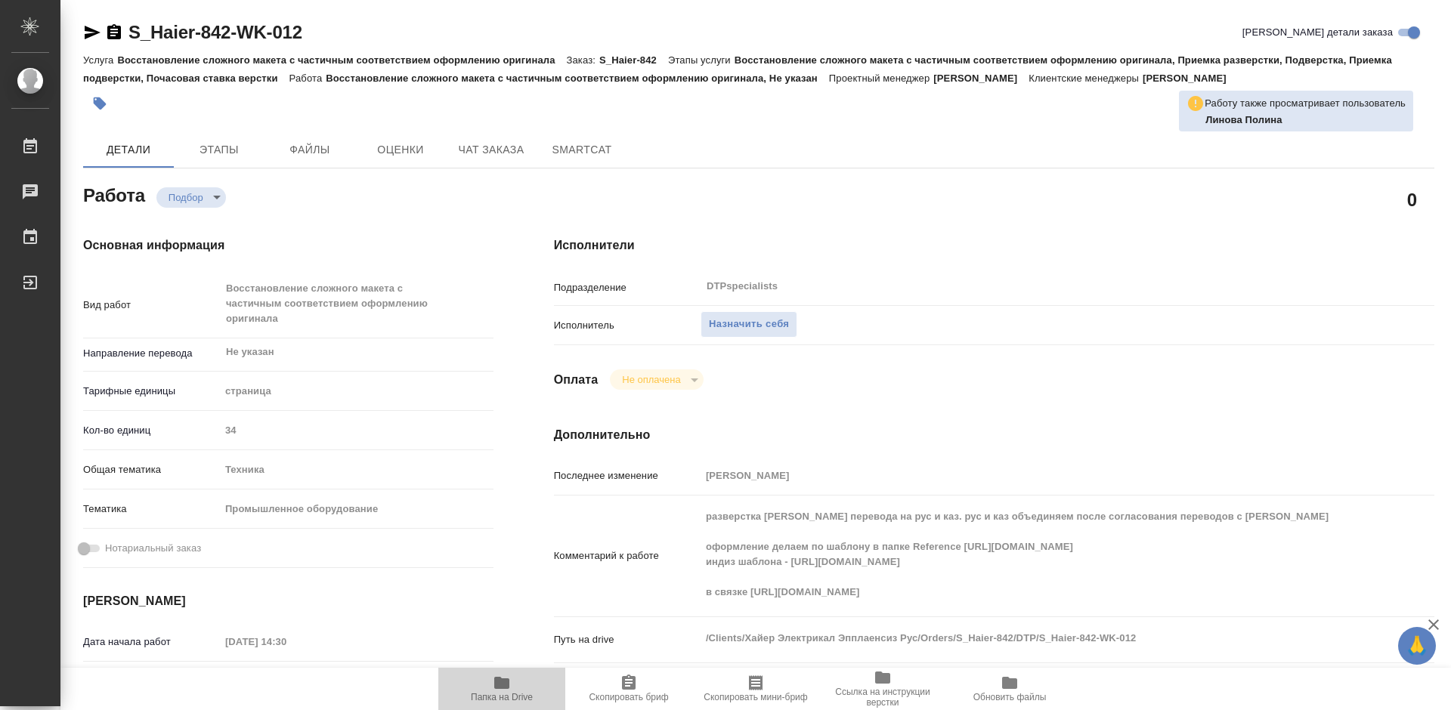
click at [491, 691] on span "Папка на Drive" at bounding box center [501, 688] width 109 height 29
